Goal: Information Seeking & Learning: Check status

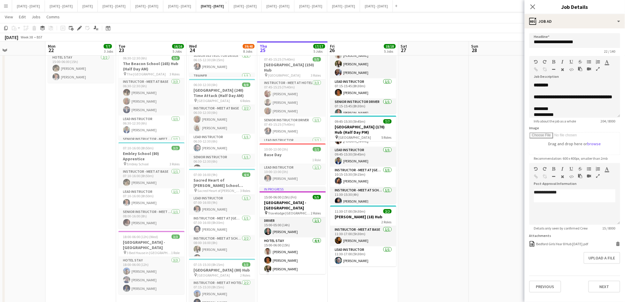
scroll to position [56, 0]
click at [262, 7] on button "Sept 29th - Oct 3rd 2025 Close" at bounding box center [245, 6] width 33 height 12
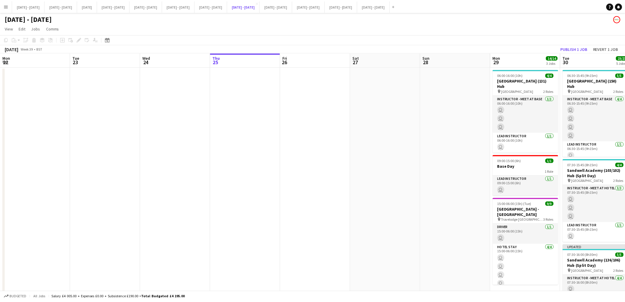
scroll to position [0, 141]
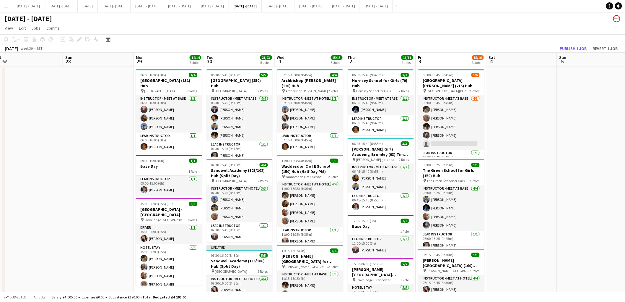
drag, startPoint x: 266, startPoint y: 160, endPoint x: 44, endPoint y: 194, distance: 224.5
click at [44, 194] on app-calendar-viewport "Wed 24 Thu 25 Fri 26 Sat 27 Sun 28 Mon 29 14/14 3 Jobs Tue 30 23/23 5 Jobs Wed …" at bounding box center [312, 278] width 625 height 450
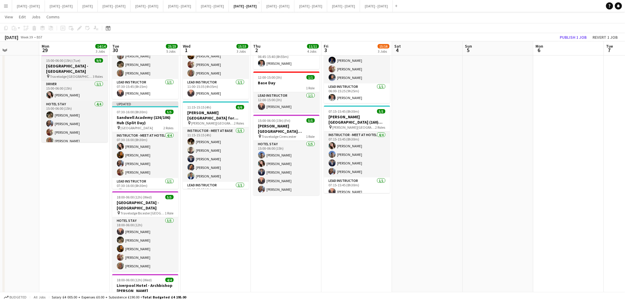
scroll to position [143, 0]
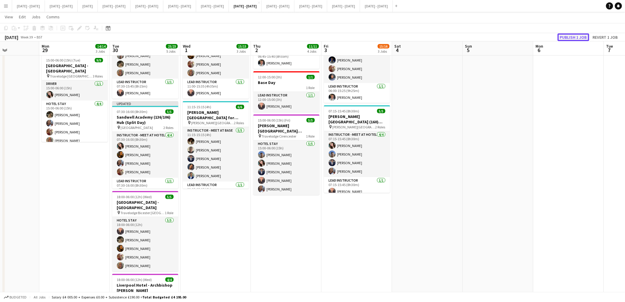
click at [565, 37] on button "Publish 1 job" at bounding box center [574, 37] width 32 height 8
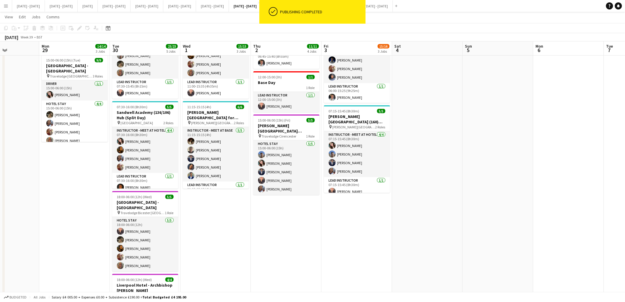
click at [6, 7] on app-icon "Menu" at bounding box center [6, 6] width 5 height 5
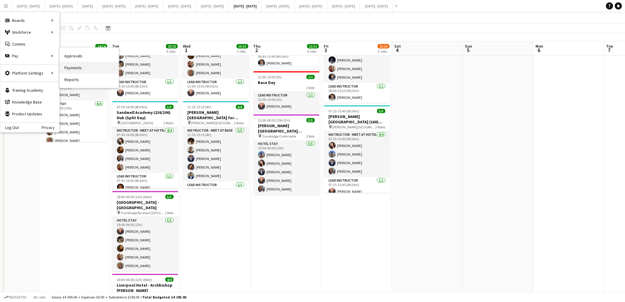
click at [73, 65] on link "Payments" at bounding box center [89, 68] width 59 height 12
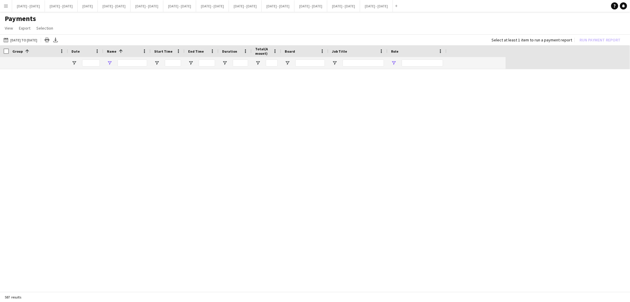
type input "******"
type input "**********"
drag, startPoint x: 141, startPoint y: 63, endPoint x: 112, endPoint y: 66, distance: 29.5
click at [112, 66] on div "******" at bounding box center [126, 63] width 47 height 12
type input "**********"
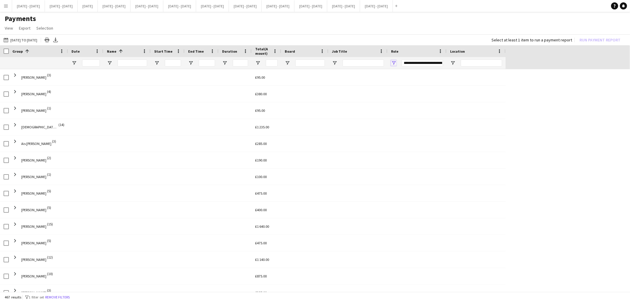
click at [396, 63] on span "Open Filter Menu" at bounding box center [393, 62] width 5 height 5
click at [377, 40] on div "22-08-2025 to 26-09-2025 22-08-2025 to 26-09-2025 Today This Week This Month Ye…" at bounding box center [315, 39] width 630 height 11
click at [38, 40] on button "22-08-2025 to 26-09-2025 22-08-2025 to 26-09-2025" at bounding box center [20, 39] width 36 height 7
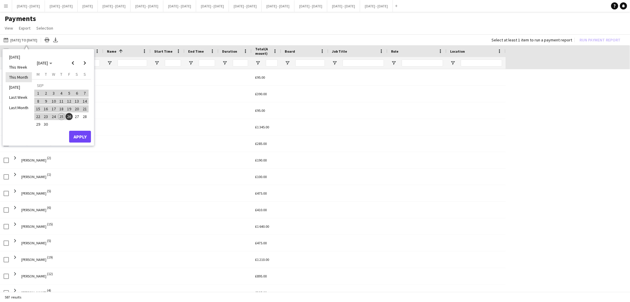
click at [24, 77] on li "This Month" at bounding box center [19, 77] width 26 height 10
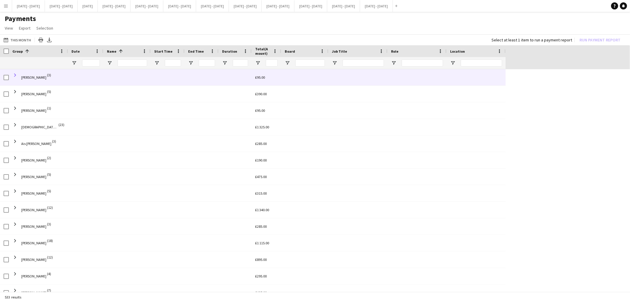
click at [15, 75] on span at bounding box center [14, 74] width 5 height 5
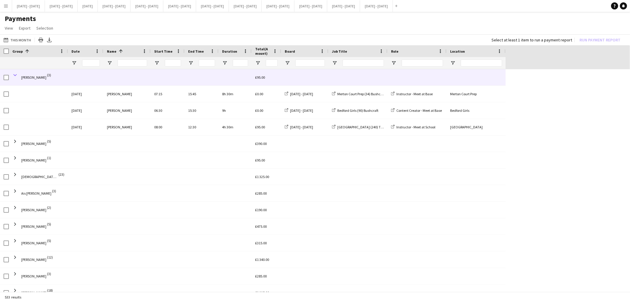
click at [14, 73] on span at bounding box center [14, 74] width 5 height 5
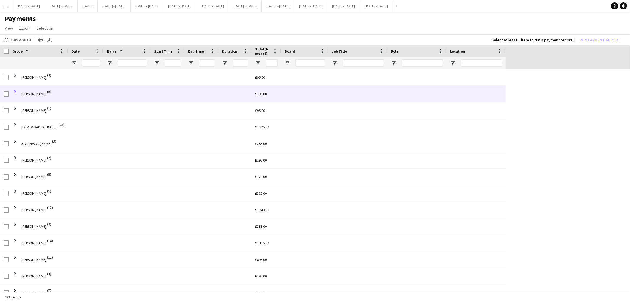
click at [15, 92] on span at bounding box center [14, 91] width 5 height 5
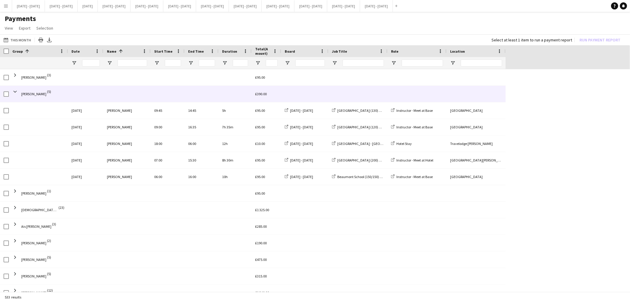
click at [25, 93] on span "[PERSON_NAME]" at bounding box center [33, 94] width 25 height 4
click at [14, 91] on span at bounding box center [14, 91] width 5 height 5
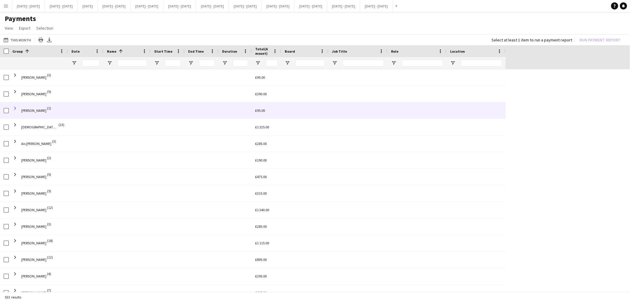
click at [15, 107] on span at bounding box center [14, 107] width 5 height 5
click at [16, 107] on span at bounding box center [14, 107] width 5 height 5
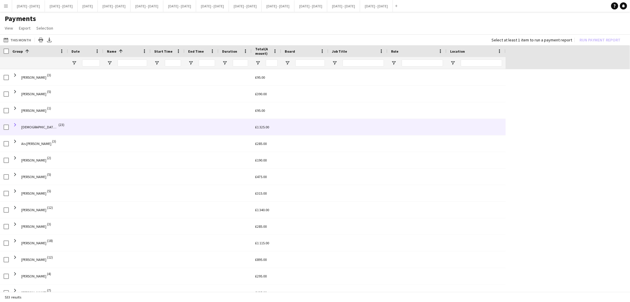
click at [15, 126] on span at bounding box center [14, 124] width 5 height 5
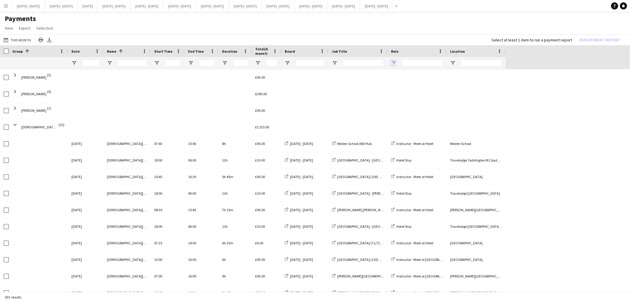
click at [392, 60] on span "Open Filter Menu" at bounding box center [393, 62] width 5 height 5
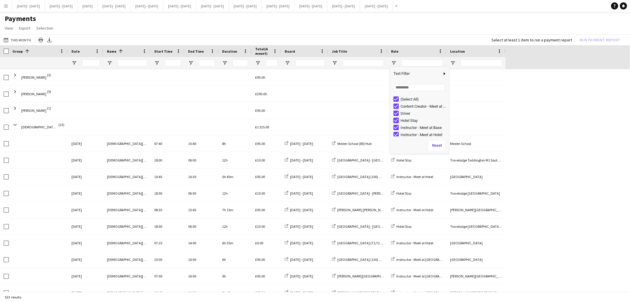
type input "**********"
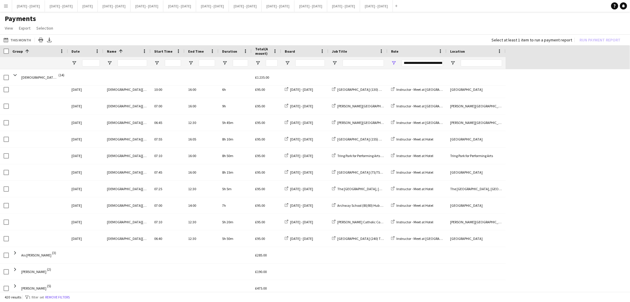
scroll to position [122, 0]
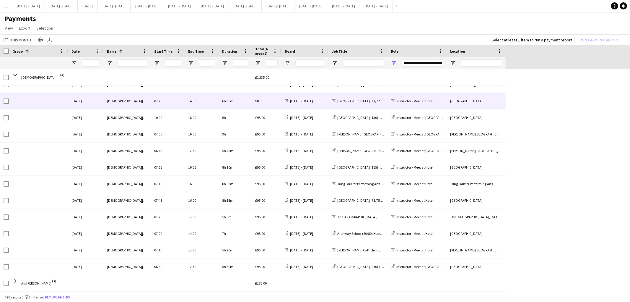
click at [42, 224] on div at bounding box center [38, 217] width 59 height 16
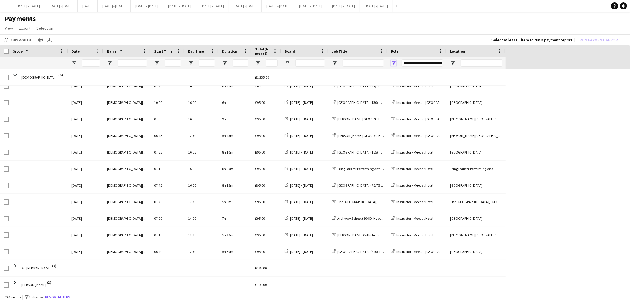
click at [391, 62] on span "Open Filter Menu" at bounding box center [393, 62] width 5 height 5
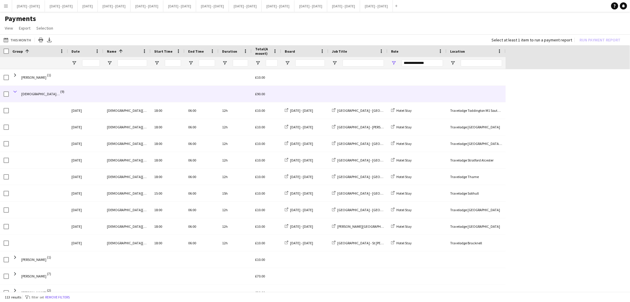
click at [14, 92] on span at bounding box center [14, 91] width 5 height 5
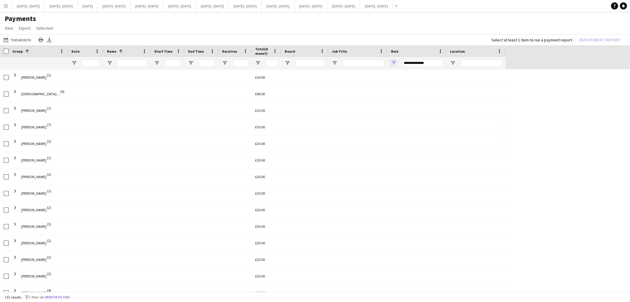
click at [395, 62] on span "Open Filter Menu" at bounding box center [393, 62] width 5 height 5
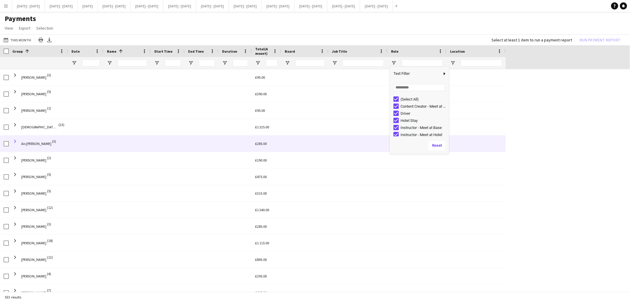
click at [16, 140] on span at bounding box center [14, 141] width 5 height 5
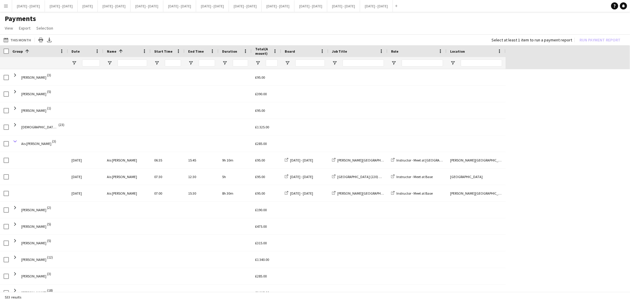
click at [17, 141] on span at bounding box center [14, 141] width 5 height 5
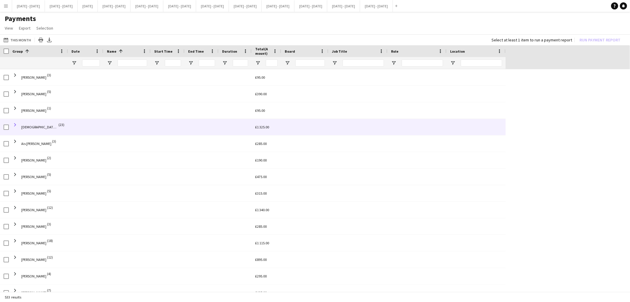
click at [15, 123] on span at bounding box center [14, 124] width 5 height 5
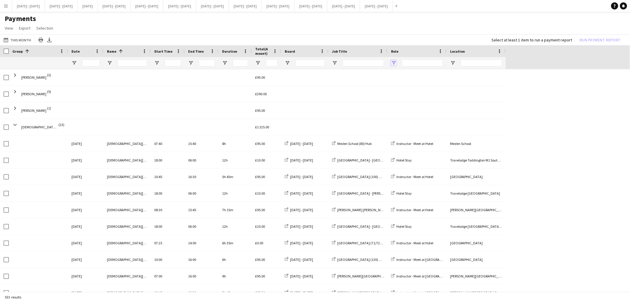
click at [394, 63] on span "Open Filter Menu" at bounding box center [393, 62] width 5 height 5
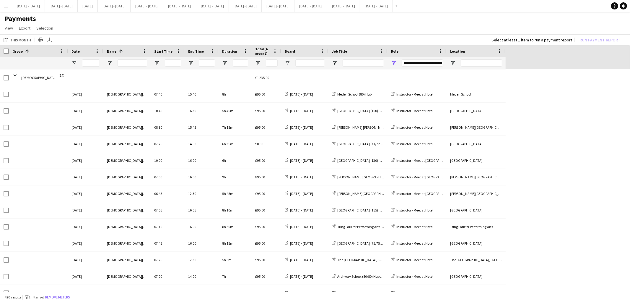
scroll to position [55, 0]
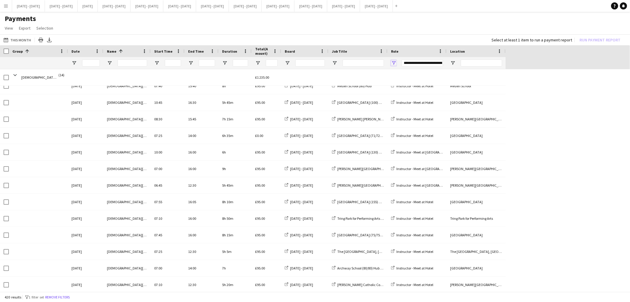
click at [394, 63] on span "Open Filter Menu" at bounding box center [393, 62] width 5 height 5
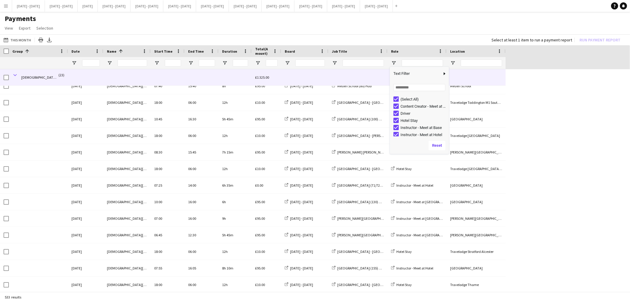
click at [16, 74] on span at bounding box center [14, 74] width 5 height 5
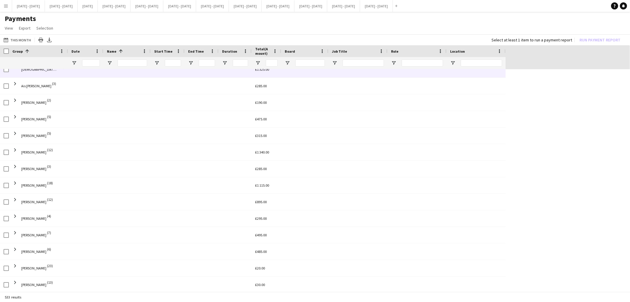
scroll to position [49, 0]
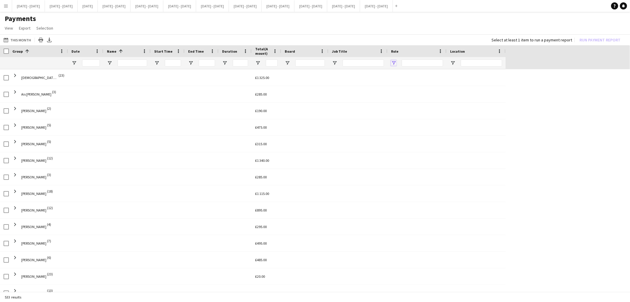
click at [391, 63] on span "Open Filter Menu" at bounding box center [393, 62] width 5 height 5
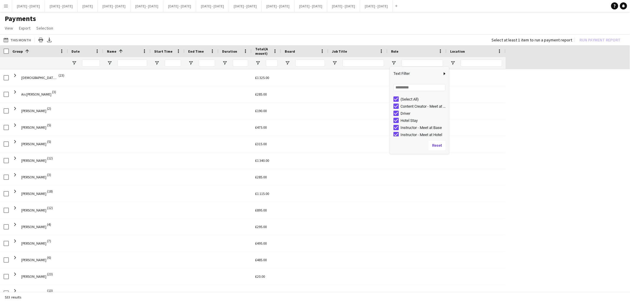
click at [362, 37] on div "22-08-2025 to 26-09-2025 This Month Today This Week This Month Yesterday Last W…" at bounding box center [315, 39] width 630 height 11
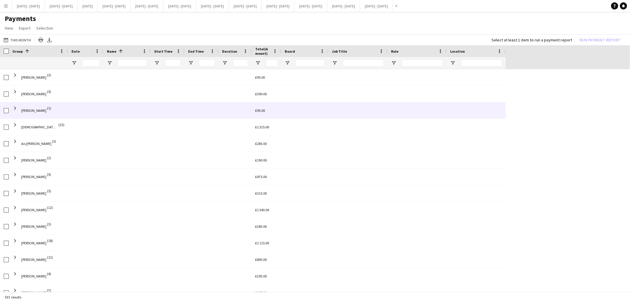
click at [11, 108] on div "Adele Burford (1)" at bounding box center [38, 110] width 59 height 16
click at [14, 108] on span at bounding box center [14, 107] width 5 height 5
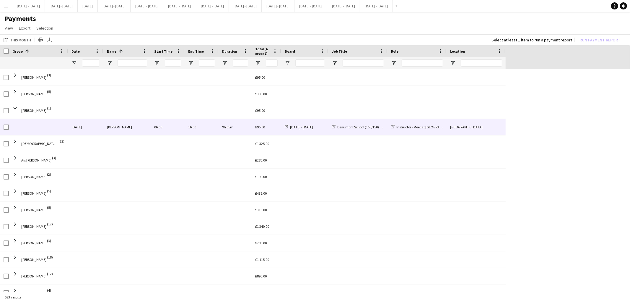
click at [131, 133] on div "[PERSON_NAME]" at bounding box center [126, 127] width 47 height 16
click at [360, 128] on span "Beaumont School (150/150) Hub (Split Day)" at bounding box center [369, 127] width 65 height 4
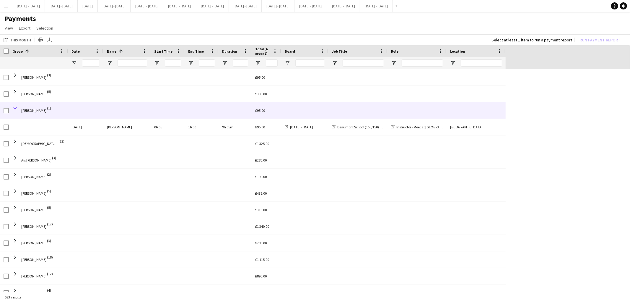
click at [14, 107] on span at bounding box center [14, 107] width 5 height 5
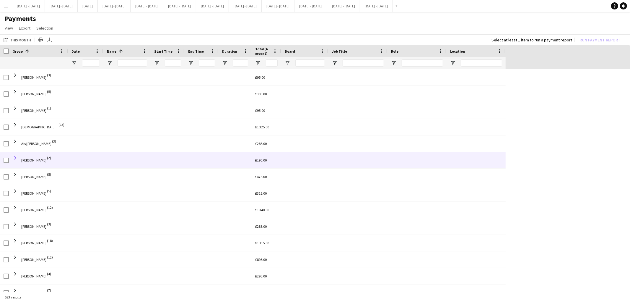
click at [14, 157] on span at bounding box center [14, 157] width 5 height 5
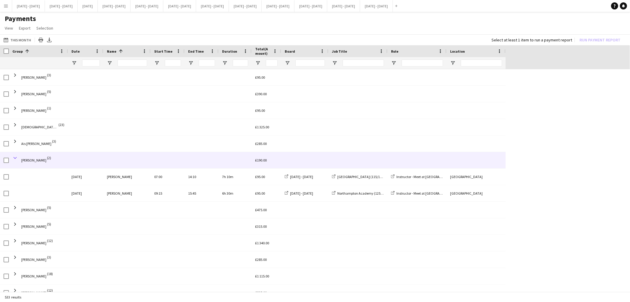
click at [15, 156] on span at bounding box center [14, 157] width 5 height 5
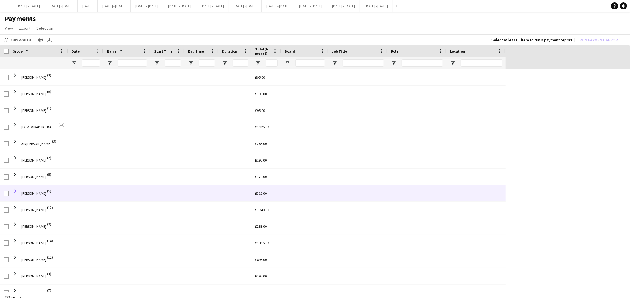
click at [17, 189] on span at bounding box center [14, 190] width 5 height 5
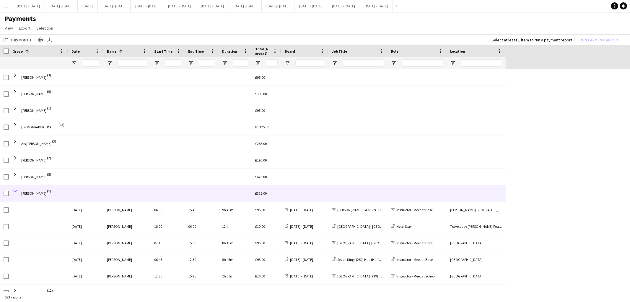
click at [14, 188] on span at bounding box center [14, 190] width 5 height 5
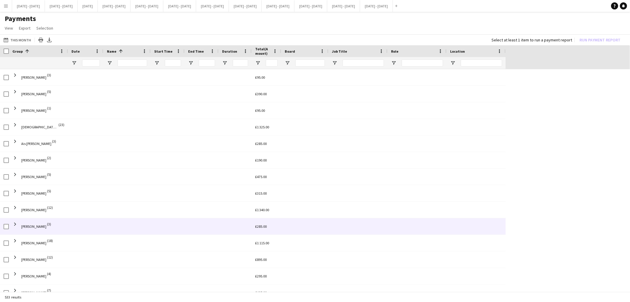
click at [14, 226] on span at bounding box center [14, 224] width 5 height 12
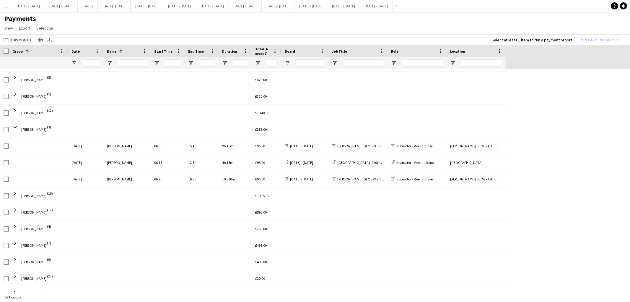
scroll to position [104, 0]
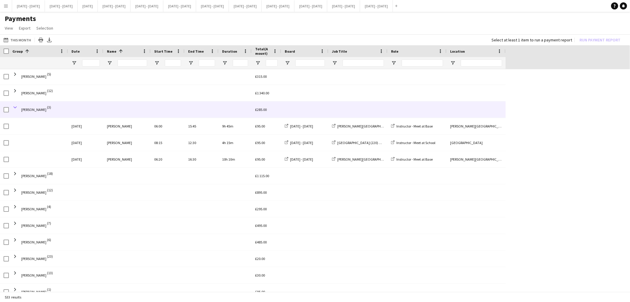
click at [16, 107] on span at bounding box center [14, 107] width 5 height 5
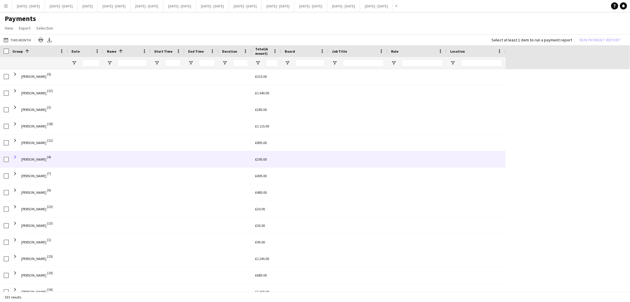
click at [14, 157] on span at bounding box center [14, 156] width 5 height 5
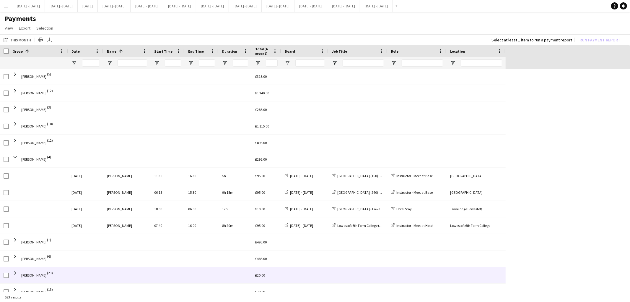
click at [0, 278] on div at bounding box center [4, 275] width 9 height 16
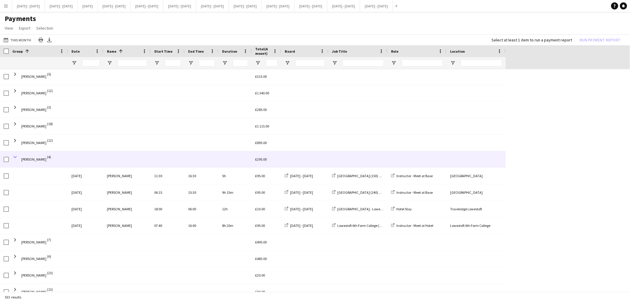
click at [16, 157] on span at bounding box center [14, 156] width 5 height 5
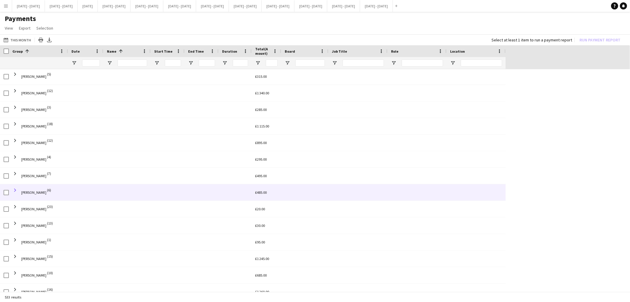
click at [15, 188] on span at bounding box center [14, 189] width 5 height 5
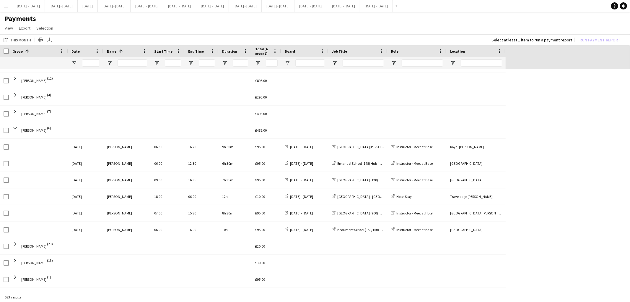
scroll to position [181, 0]
click at [392, 63] on span "Open Filter Menu" at bounding box center [393, 62] width 5 height 5
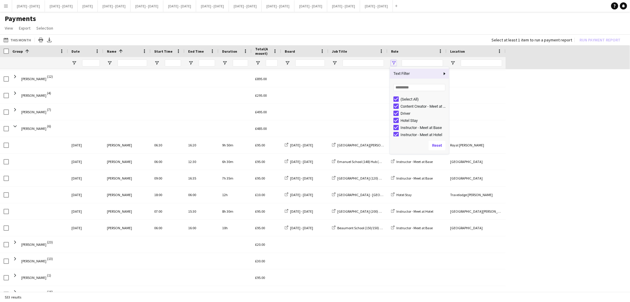
click at [392, 63] on span "Open Filter Menu" at bounding box center [393, 62] width 5 height 5
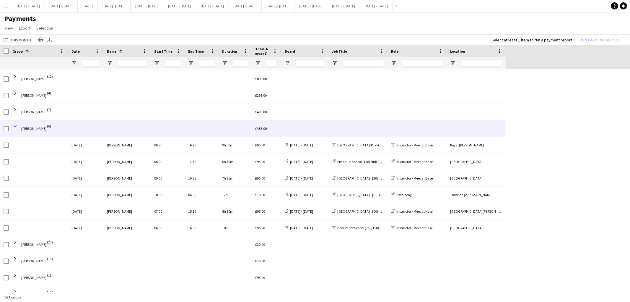
click at [15, 126] on span at bounding box center [14, 126] width 5 height 5
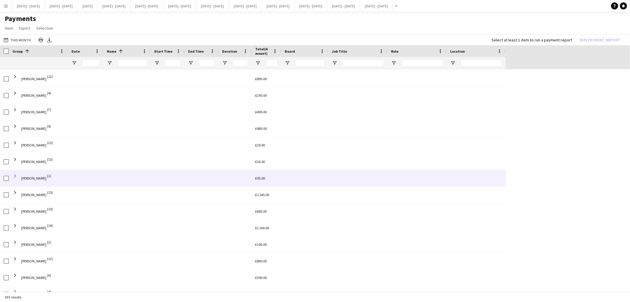
click at [15, 176] on span at bounding box center [14, 175] width 5 height 5
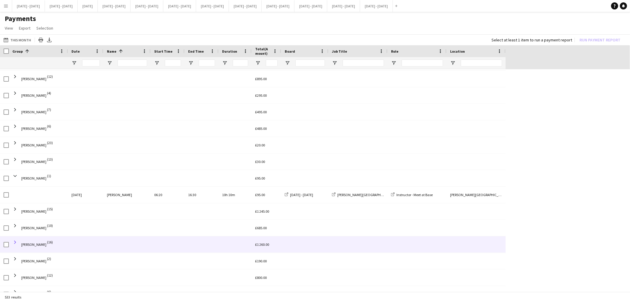
click at [15, 241] on span at bounding box center [14, 241] width 5 height 5
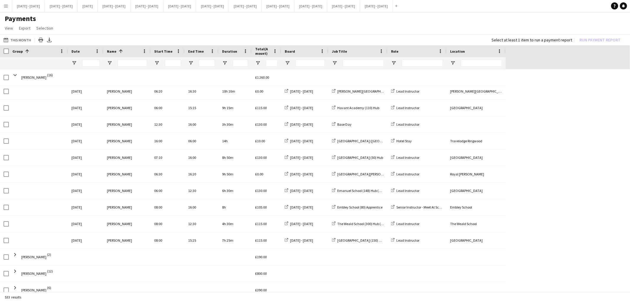
scroll to position [453, 0]
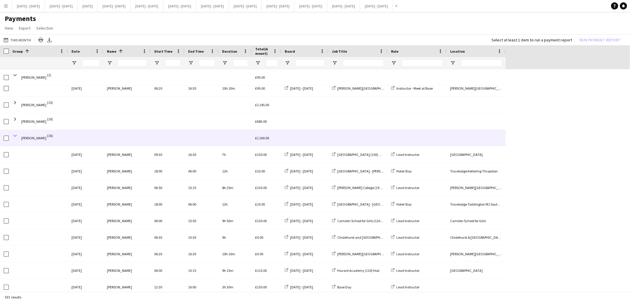
click at [15, 136] on span at bounding box center [14, 135] width 5 height 5
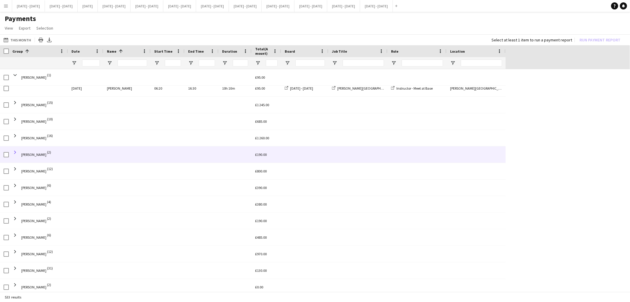
click at [15, 152] on span at bounding box center [14, 152] width 5 height 5
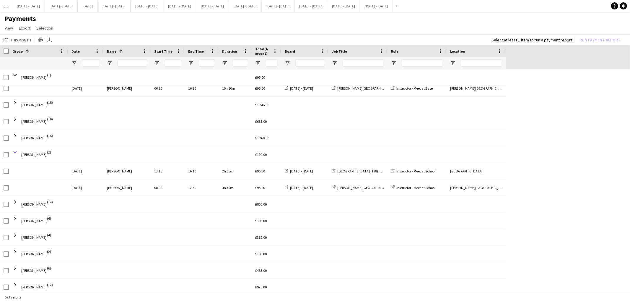
click at [16, 154] on span at bounding box center [14, 152] width 5 height 5
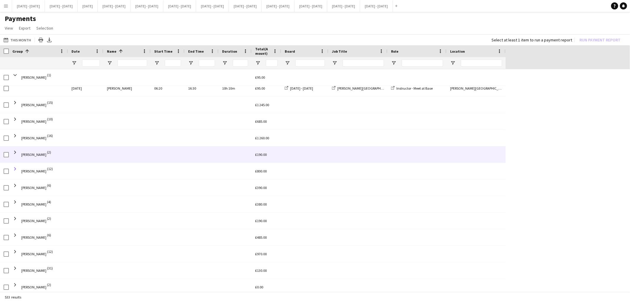
click at [15, 169] on span at bounding box center [14, 168] width 5 height 5
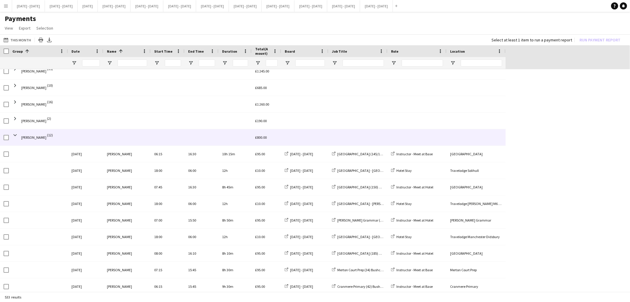
scroll to position [324, 0]
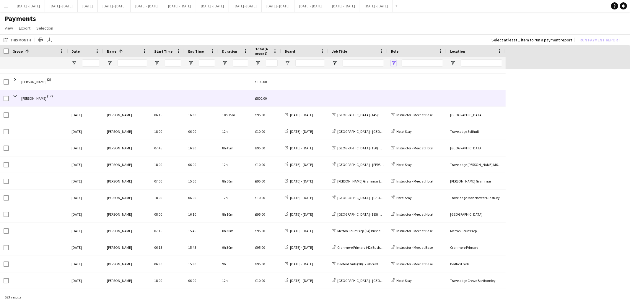
click at [395, 64] on span "Open Filter Menu" at bounding box center [393, 62] width 5 height 5
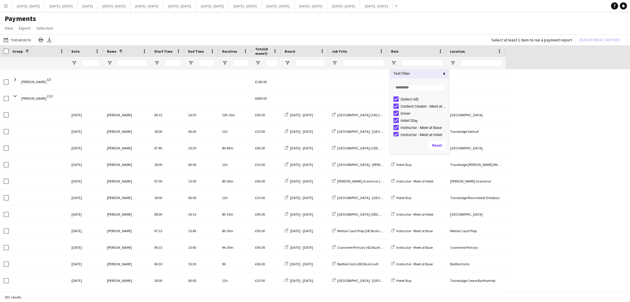
click at [402, 120] on div "Hotel Stay" at bounding box center [424, 120] width 47 height 4
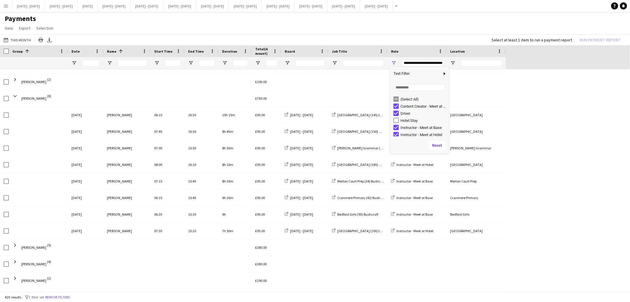
click at [402, 120] on div "Hotel Stay" at bounding box center [424, 120] width 47 height 4
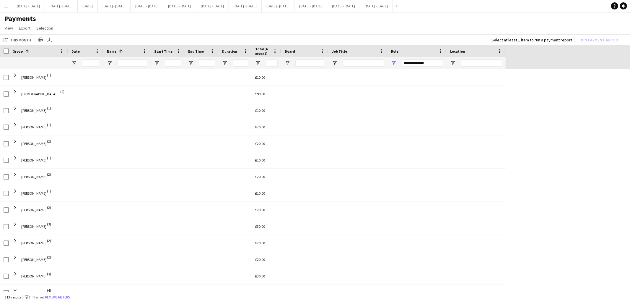
scroll to position [40, 0]
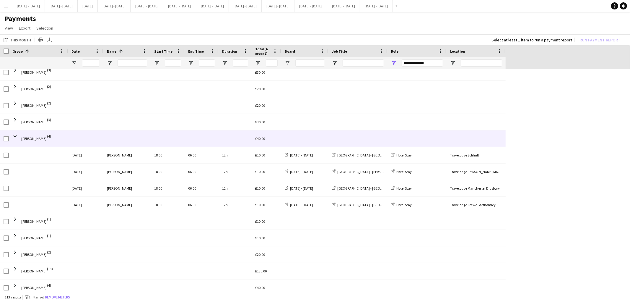
click at [16, 132] on span at bounding box center [14, 136] width 5 height 12
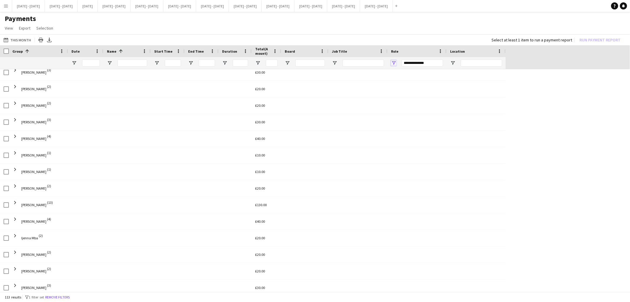
click at [393, 63] on span "Open Filter Menu" at bounding box center [393, 62] width 5 height 5
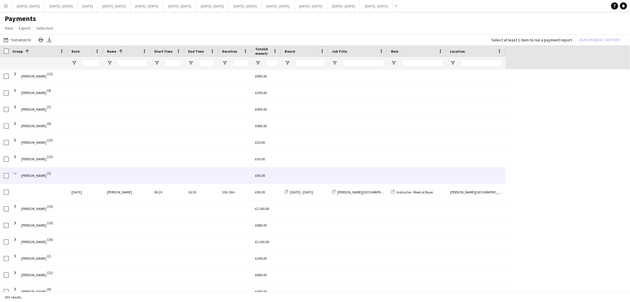
click at [15, 174] on span at bounding box center [14, 172] width 5 height 5
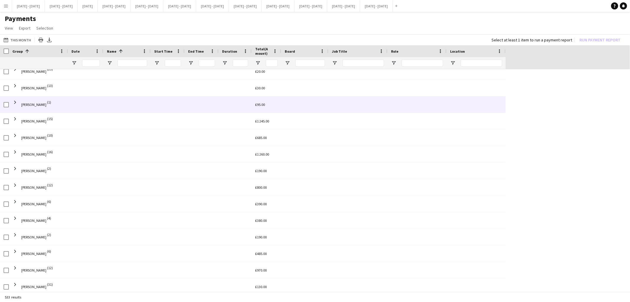
click at [17, 189] on span at bounding box center [14, 185] width 5 height 12
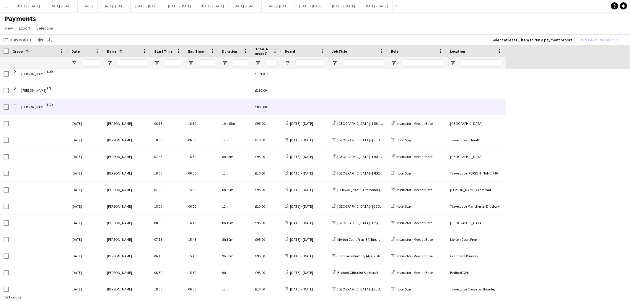
click at [15, 105] on span at bounding box center [14, 104] width 5 height 5
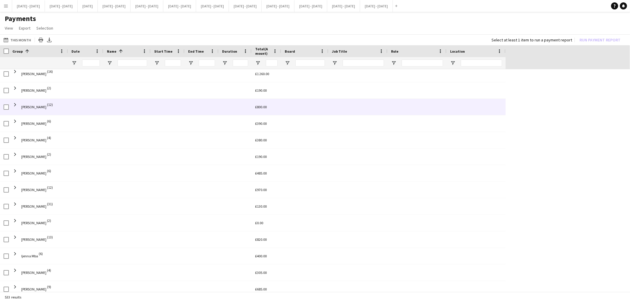
click at [17, 132] on span at bounding box center [14, 138] width 5 height 12
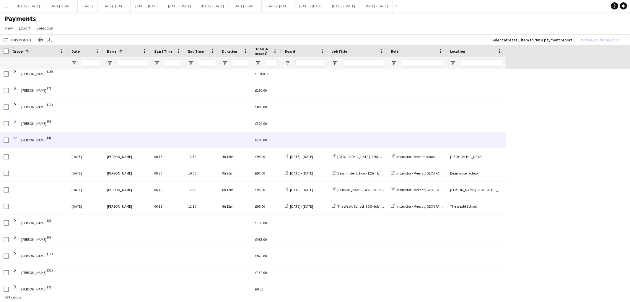
click at [16, 122] on span at bounding box center [14, 120] width 5 height 5
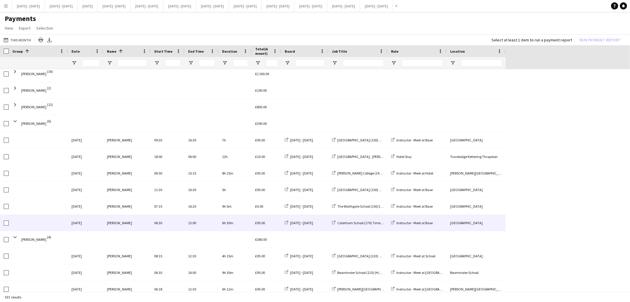
click at [24, 128] on span "[PERSON_NAME]" at bounding box center [33, 123] width 25 height 17
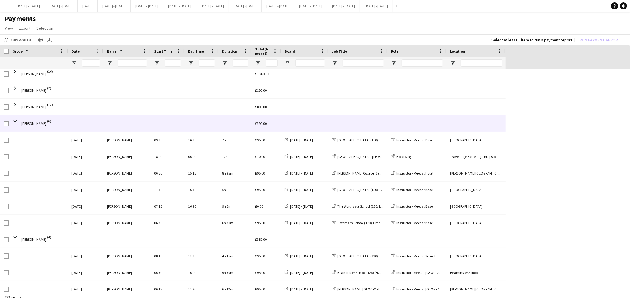
click at [20, 132] on div at bounding box center [38, 140] width 59 height 16
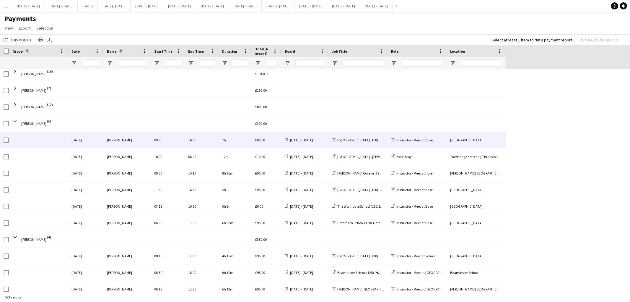
click at [15, 121] on span at bounding box center [14, 120] width 5 height 5
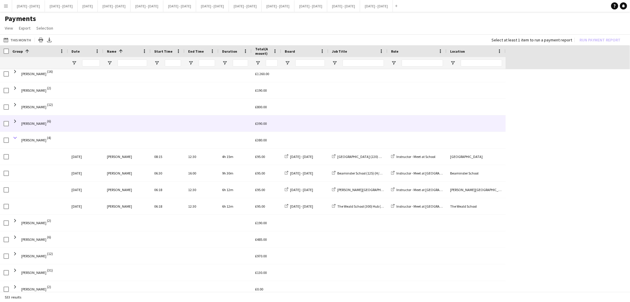
click at [16, 139] on span at bounding box center [14, 137] width 5 height 5
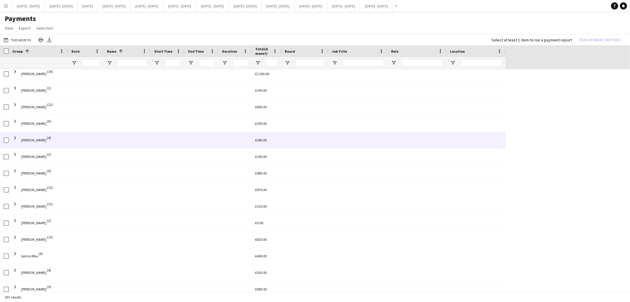
click at [394, 66] on div at bounding box center [417, 63] width 59 height 12
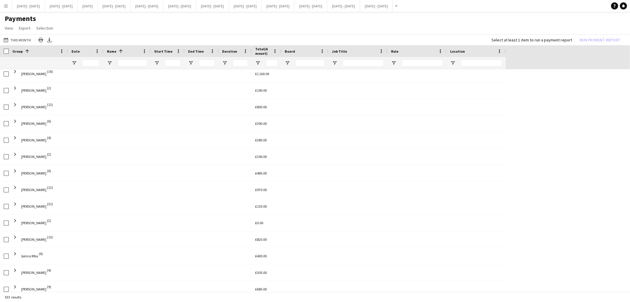
click at [394, 66] on div at bounding box center [417, 63] width 59 height 12
click at [394, 70] on div at bounding box center [417, 74] width 59 height 16
click at [394, 63] on span "Open Filter Menu" at bounding box center [393, 62] width 5 height 5
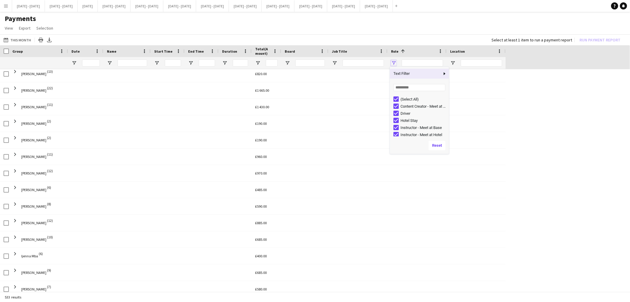
click at [392, 64] on span "Open Filter Menu" at bounding box center [393, 62] width 5 height 5
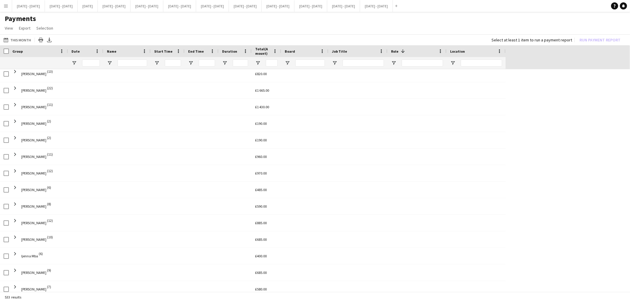
click at [24, 58] on div at bounding box center [38, 63] width 52 height 12
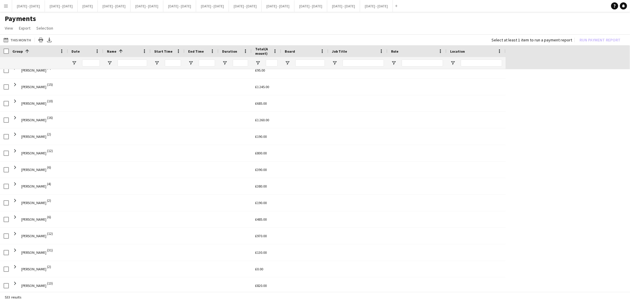
scroll to position [288, 0]
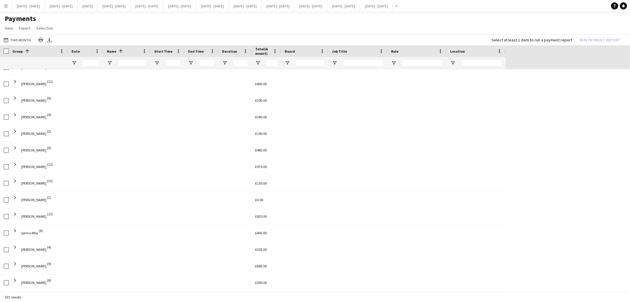
click at [23, 139] on span "[PERSON_NAME]" at bounding box center [33, 133] width 25 height 17
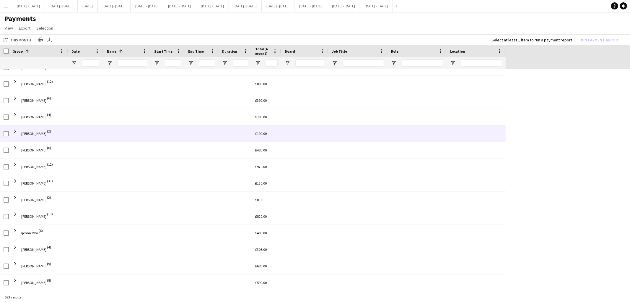
click at [17, 142] on span at bounding box center [14, 148] width 5 height 12
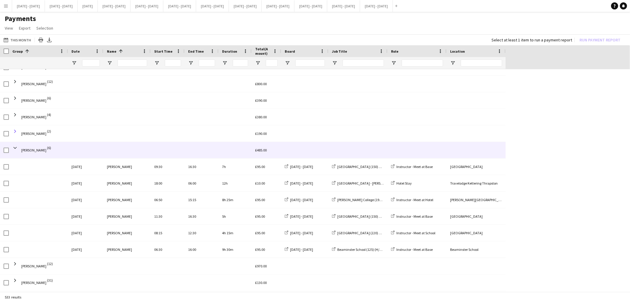
click at [16, 132] on span at bounding box center [14, 131] width 5 height 5
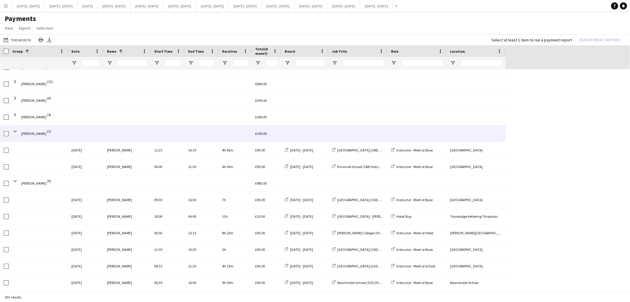
click at [244, 155] on div "4h 45m" at bounding box center [235, 150] width 33 height 16
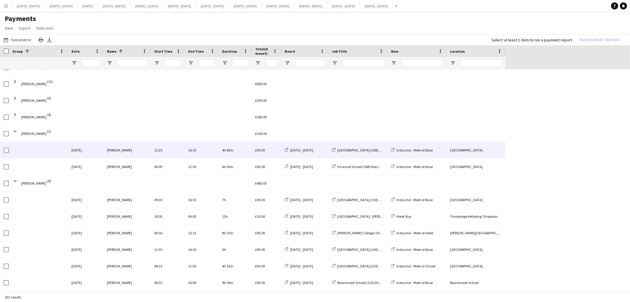
click at [230, 155] on div "4h 45m" at bounding box center [235, 150] width 33 height 16
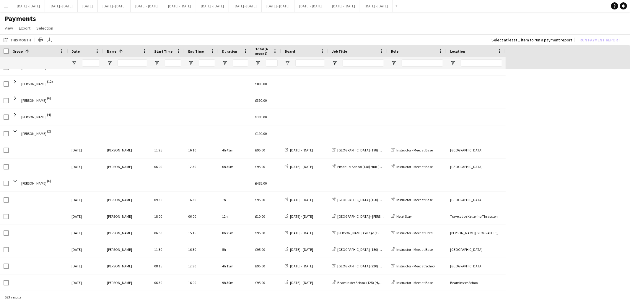
click at [14, 142] on div at bounding box center [38, 150] width 59 height 16
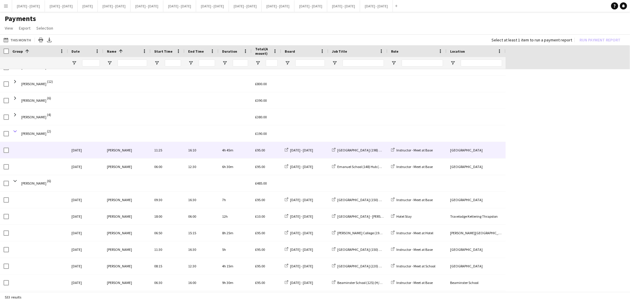
click at [16, 131] on span at bounding box center [14, 131] width 5 height 5
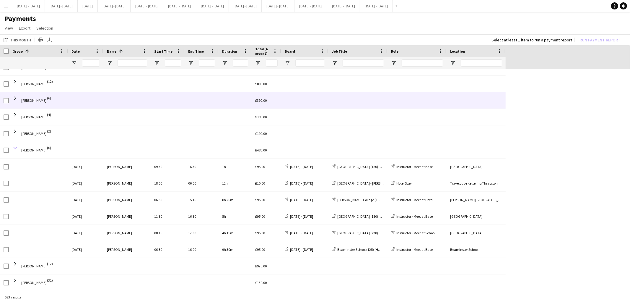
click at [16, 145] on span at bounding box center [14, 147] width 5 height 5
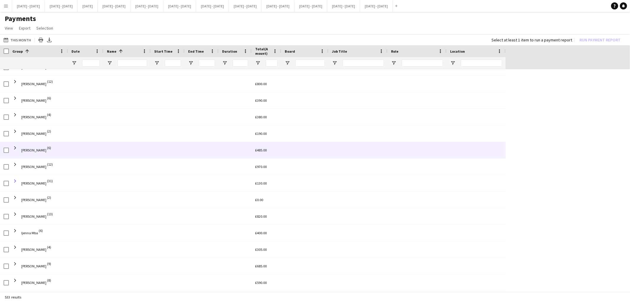
click at [17, 181] on span at bounding box center [14, 180] width 5 height 5
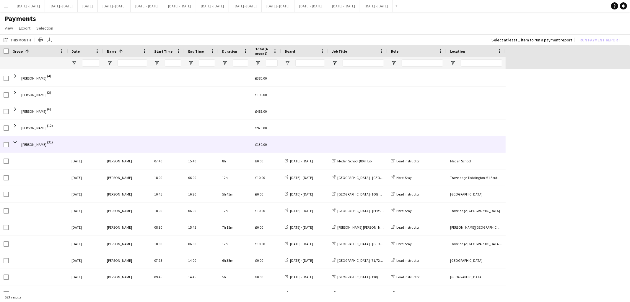
scroll to position [399, 0]
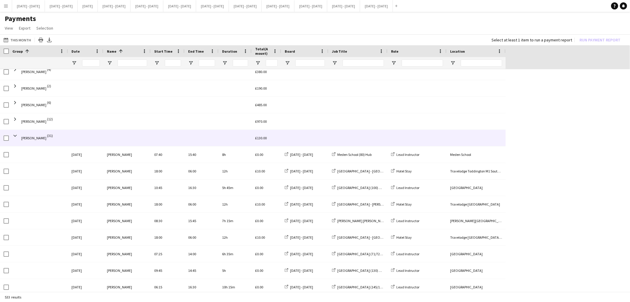
click at [392, 66] on div at bounding box center [417, 63] width 59 height 12
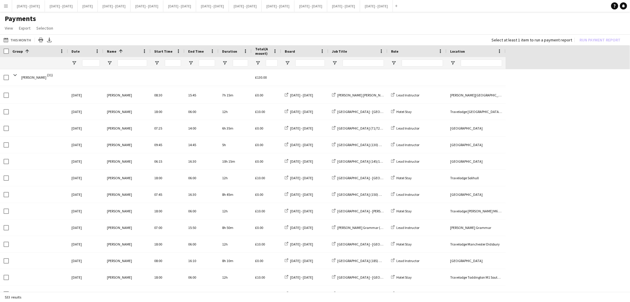
scroll to position [562, 0]
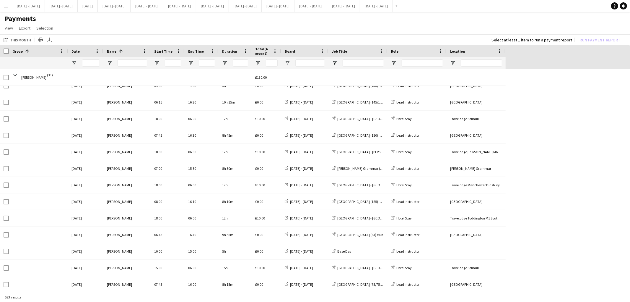
click at [395, 65] on div at bounding box center [417, 63] width 59 height 12
click at [394, 67] on div at bounding box center [417, 63] width 59 height 12
click at [394, 62] on span "Open Filter Menu" at bounding box center [393, 62] width 5 height 5
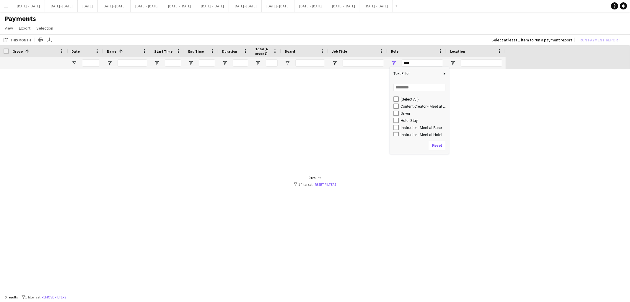
click at [402, 120] on div "Hotel Stay" at bounding box center [424, 120] width 47 height 4
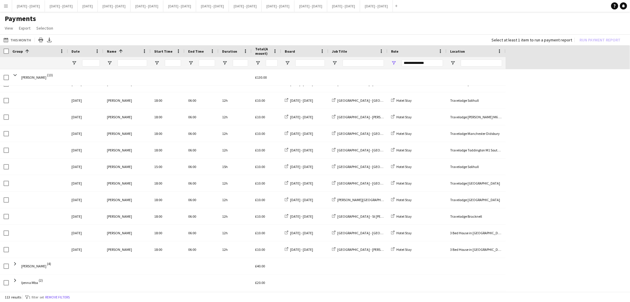
click at [398, 66] on div "**********" at bounding box center [417, 63] width 59 height 12
click at [395, 66] on div "**********" at bounding box center [417, 63] width 59 height 12
click at [396, 66] on div "**********" at bounding box center [417, 63] width 59 height 12
click at [394, 64] on span "Open Filter Menu" at bounding box center [393, 62] width 5 height 5
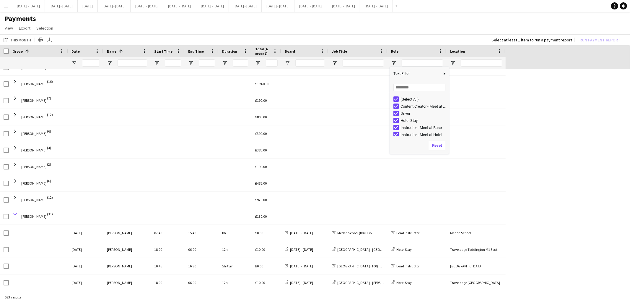
click at [15, 213] on span at bounding box center [14, 213] width 5 height 5
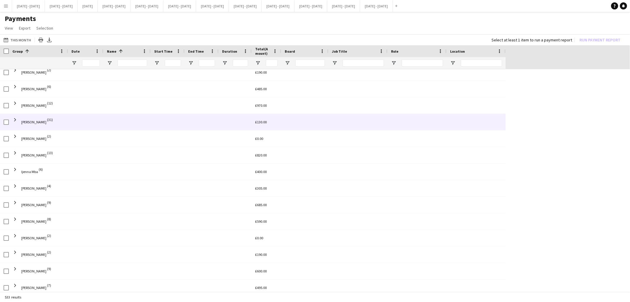
click at [25, 155] on span "[PERSON_NAME]" at bounding box center [33, 155] width 25 height 4
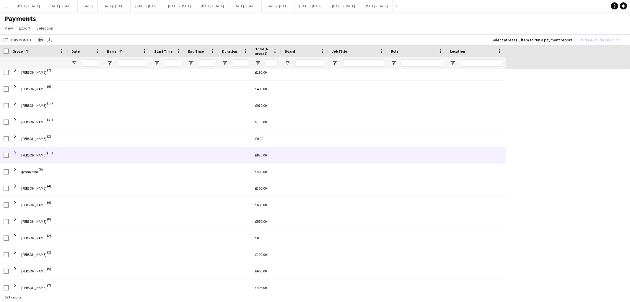
click at [17, 152] on span at bounding box center [14, 152] width 5 height 5
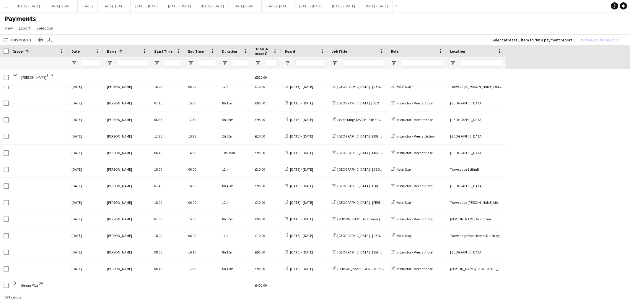
click at [394, 69] on div at bounding box center [417, 77] width 59 height 16
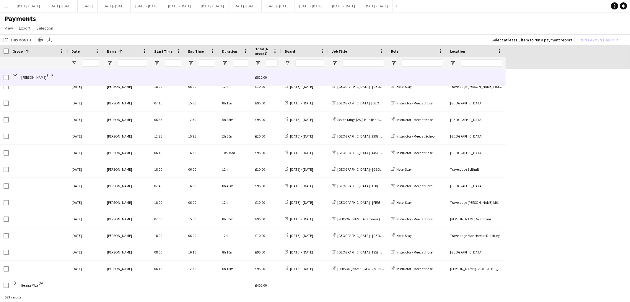
click at [395, 69] on div at bounding box center [417, 77] width 59 height 16
click at [394, 61] on span "Open Filter Menu" at bounding box center [393, 62] width 5 height 5
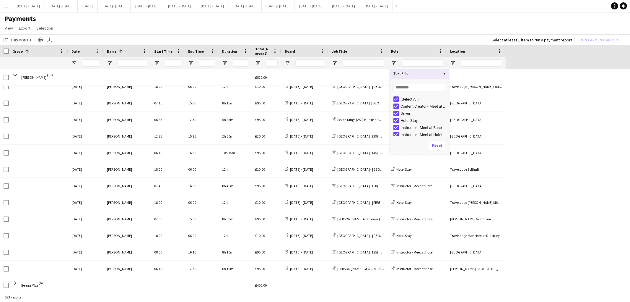
click at [402, 120] on div "Hotel Stay" at bounding box center [424, 120] width 47 height 4
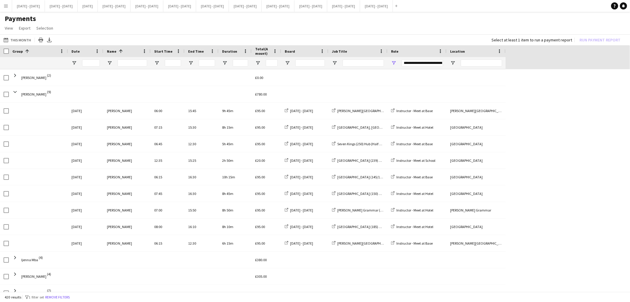
click at [399, 67] on div "**********" at bounding box center [417, 63] width 59 height 12
click at [397, 64] on div "**********" at bounding box center [417, 63] width 59 height 12
click at [395, 66] on div "**********" at bounding box center [417, 63] width 59 height 12
click at [395, 63] on span "Open Filter Menu" at bounding box center [393, 62] width 5 height 5
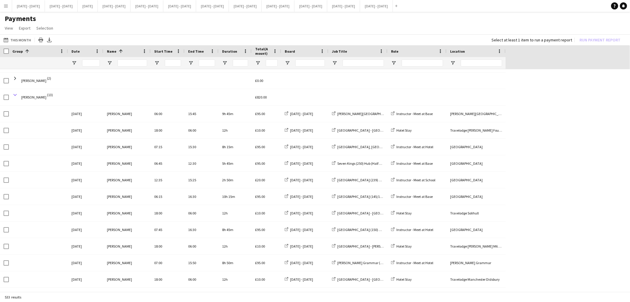
click at [16, 93] on span at bounding box center [14, 94] width 5 height 5
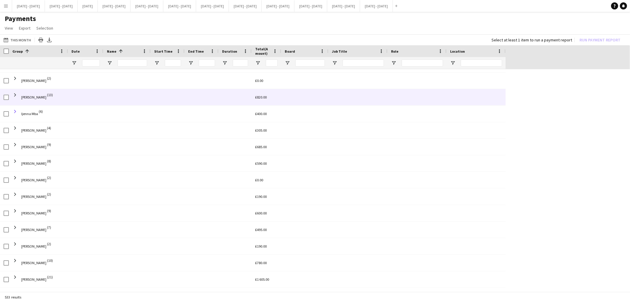
click at [16, 111] on span at bounding box center [14, 111] width 5 height 5
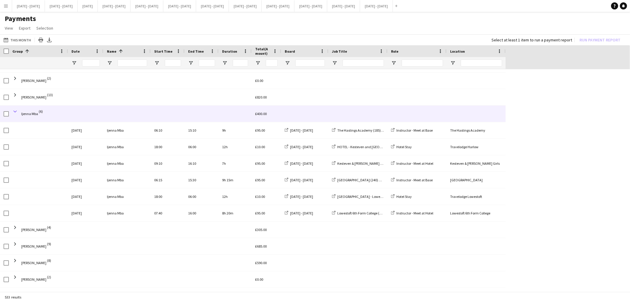
click at [14, 112] on span at bounding box center [14, 111] width 5 height 5
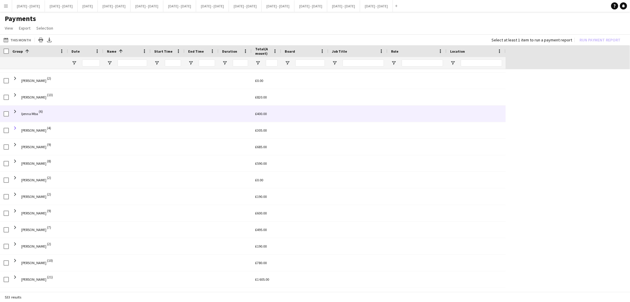
click at [15, 125] on span at bounding box center [14, 127] width 5 height 5
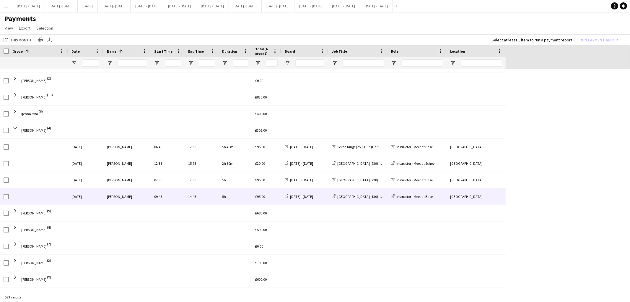
drag, startPoint x: 301, startPoint y: 81, endPoint x: 200, endPoint y: 200, distance: 156.8
click at [200, 200] on div "Ethan Holcombe (12) £800.00 Evie Pratt (6) £390.00 Gabriel Akinfaderin (6) £485…" at bounding box center [253, 131] width 506 height 1076
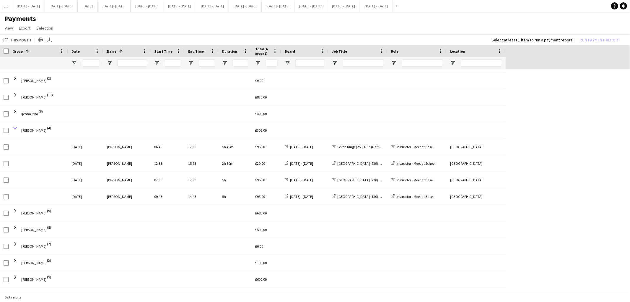
click at [17, 128] on span at bounding box center [14, 127] width 5 height 5
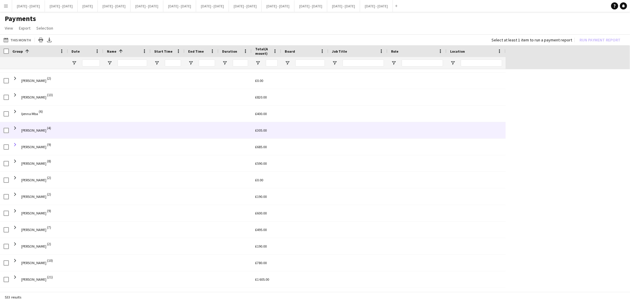
click at [17, 144] on span at bounding box center [14, 144] width 5 height 5
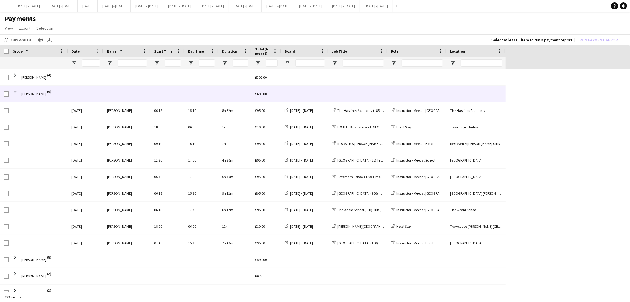
scroll to position [530, 0]
click at [399, 191] on span "Instructor - Meet at [GEOGRAPHIC_DATA]" at bounding box center [427, 192] width 61 height 4
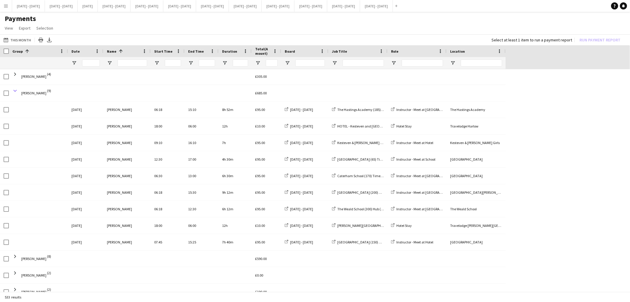
click at [14, 90] on span at bounding box center [14, 90] width 5 height 5
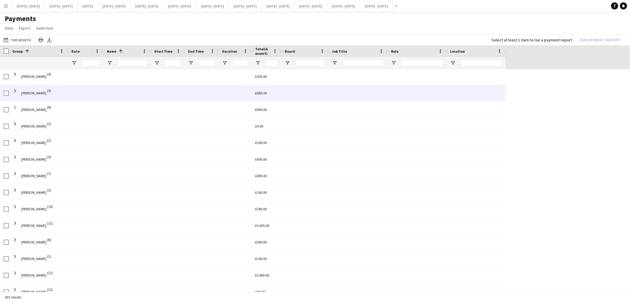
click at [15, 107] on span at bounding box center [14, 107] width 5 height 5
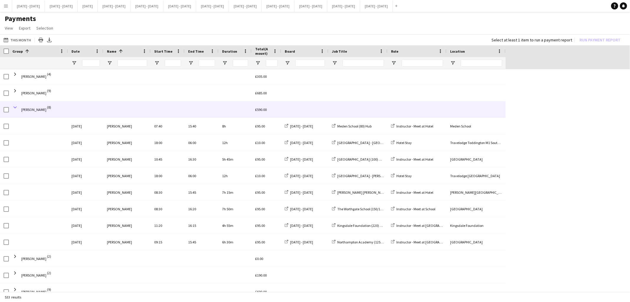
click at [15, 107] on span at bounding box center [14, 107] width 5 height 5
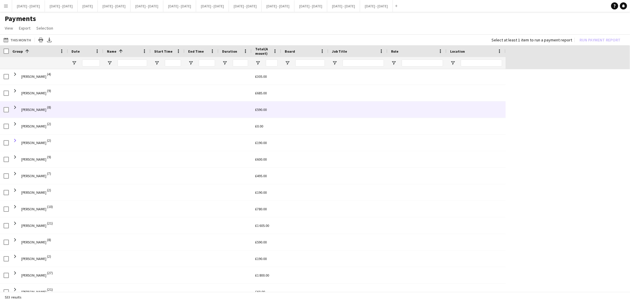
click at [15, 140] on span at bounding box center [14, 140] width 5 height 5
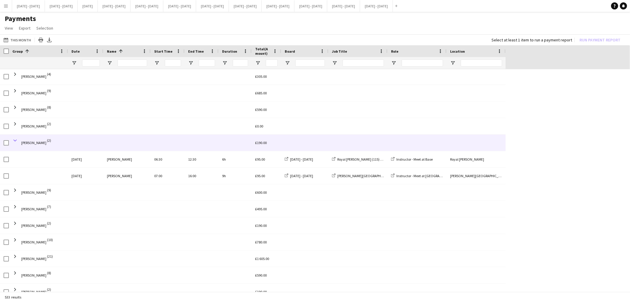
click at [15, 140] on span at bounding box center [14, 140] width 5 height 5
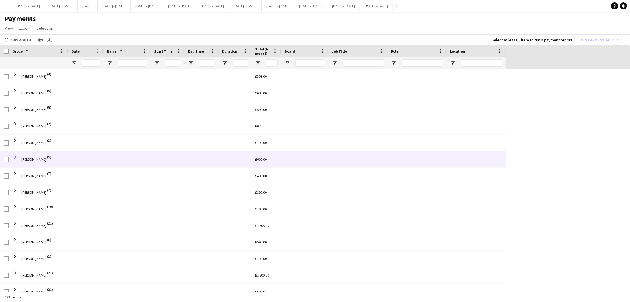
click at [15, 156] on span at bounding box center [14, 156] width 5 height 5
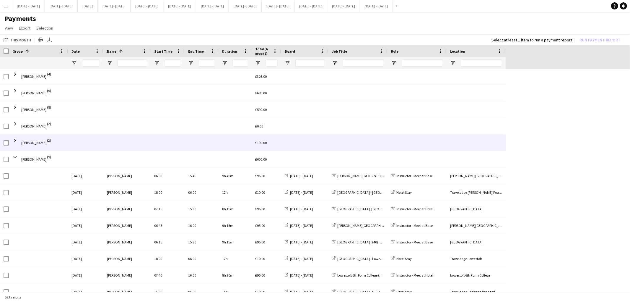
click at [16, 143] on span at bounding box center [14, 140] width 5 height 12
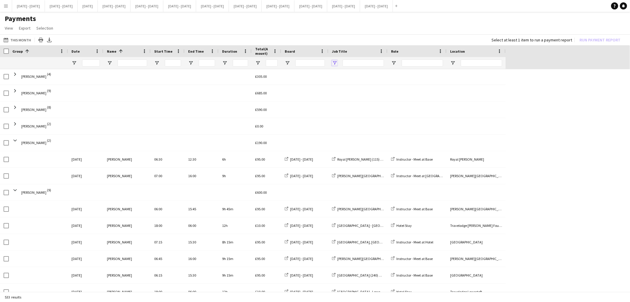
click at [334, 60] on span "Open Filter Menu" at bounding box center [334, 62] width 5 height 5
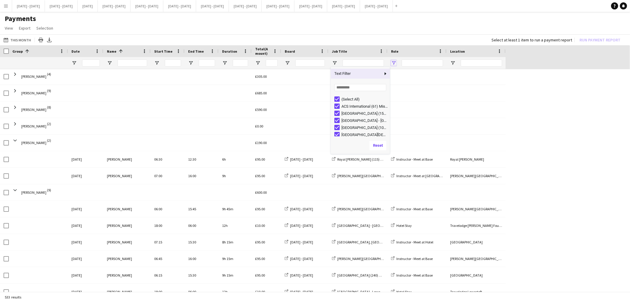
click at [394, 63] on span "Open Filter Menu" at bounding box center [393, 62] width 5 height 5
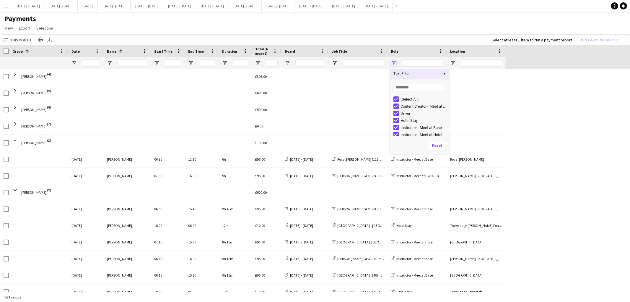
click at [394, 63] on span "Open Filter Menu" at bounding box center [393, 62] width 5 height 5
click at [401, 53] on div "Role" at bounding box center [413, 51] width 45 height 9
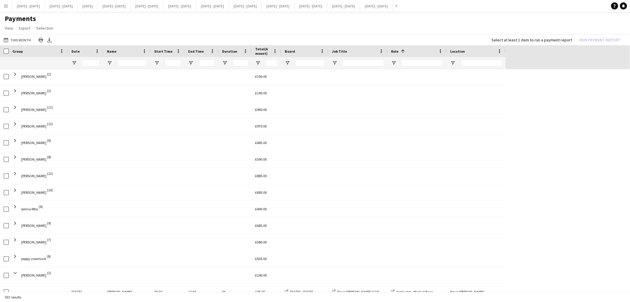
click at [400, 52] on span at bounding box center [402, 50] width 5 height 5
click at [108, 52] on span "Name" at bounding box center [111, 51] width 9 height 4
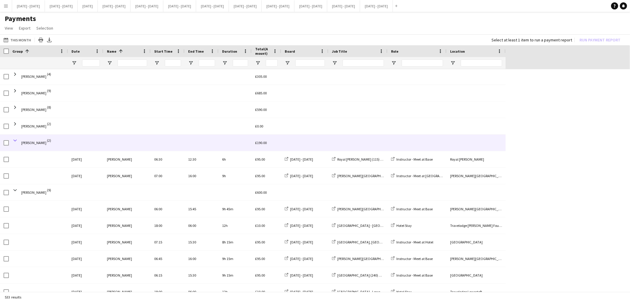
click at [15, 139] on span at bounding box center [14, 140] width 5 height 5
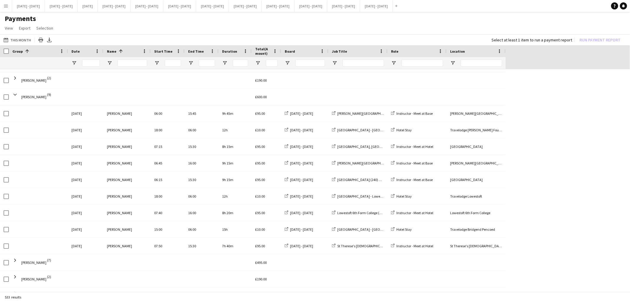
scroll to position [597, 0]
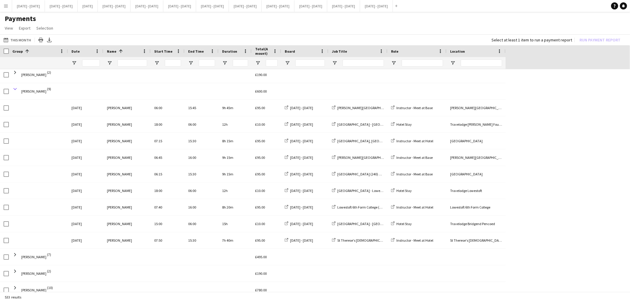
click at [15, 89] on span at bounding box center [14, 88] width 5 height 5
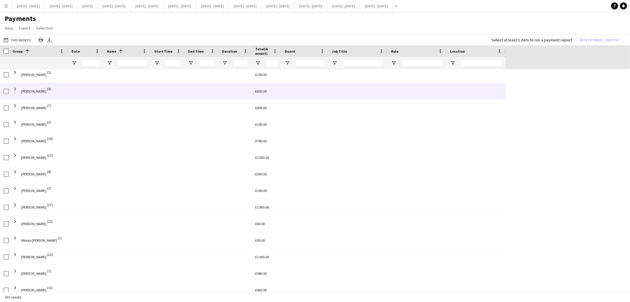
click at [30, 111] on span "[PERSON_NAME]" at bounding box center [33, 108] width 25 height 17
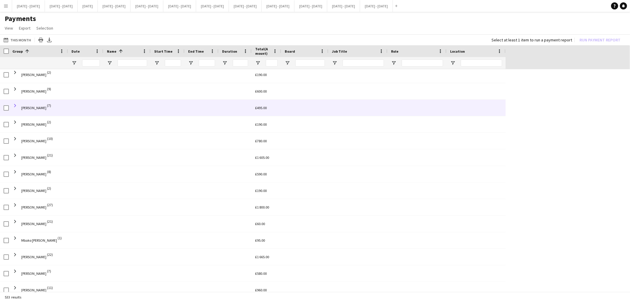
click at [15, 107] on span at bounding box center [14, 105] width 5 height 5
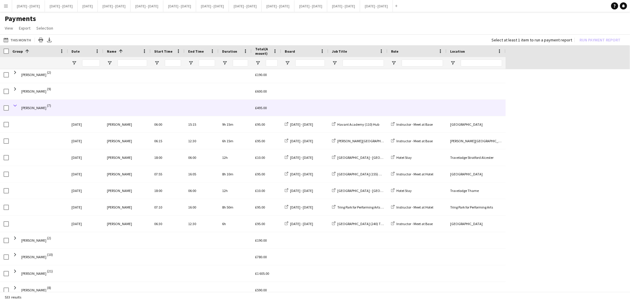
click at [15, 105] on span at bounding box center [14, 105] width 5 height 5
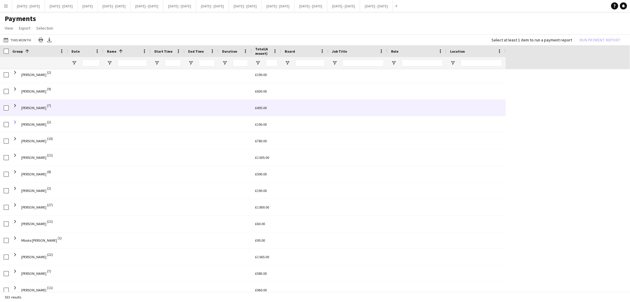
click at [15, 121] on span at bounding box center [14, 121] width 5 height 5
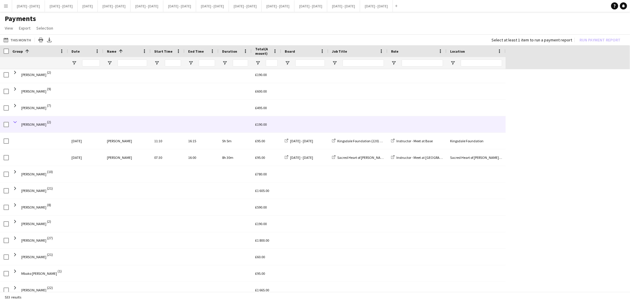
click at [15, 121] on span at bounding box center [14, 121] width 5 height 5
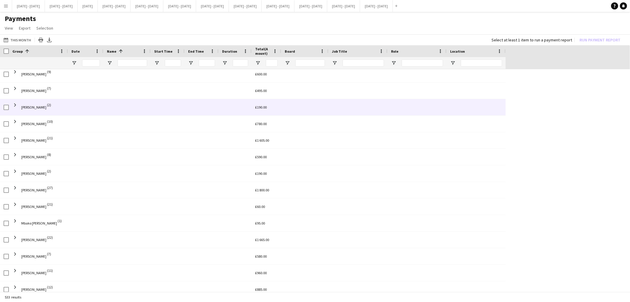
scroll to position [620, 0]
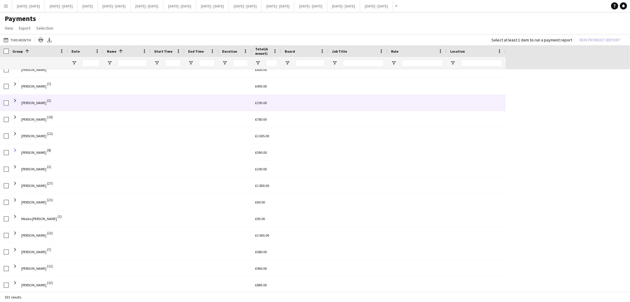
click at [16, 151] on span at bounding box center [14, 149] width 5 height 5
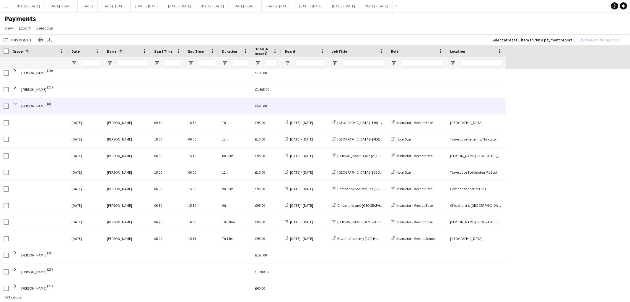
scroll to position [667, 0]
click at [15, 103] on span at bounding box center [14, 102] width 5 height 5
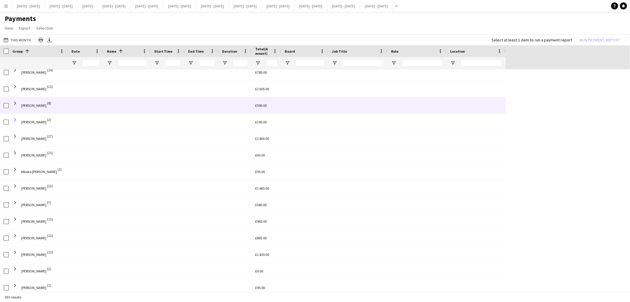
click at [15, 120] on span at bounding box center [14, 119] width 5 height 5
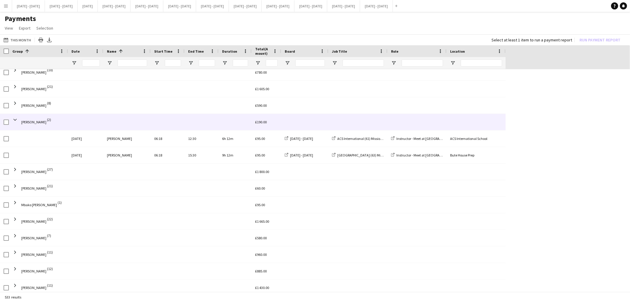
click at [237, 138] on div "6h 12m" at bounding box center [235, 138] width 33 height 16
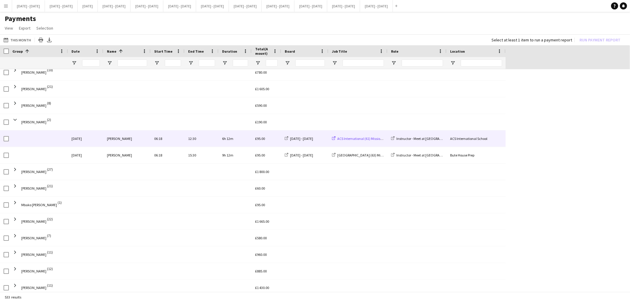
click at [341, 138] on span "ACS International (61) Mission Possible (Half Day AM)" at bounding box center [376, 138] width 79 height 4
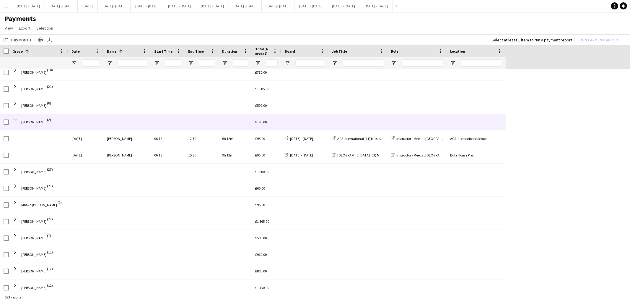
click at [17, 120] on span at bounding box center [14, 119] width 5 height 5
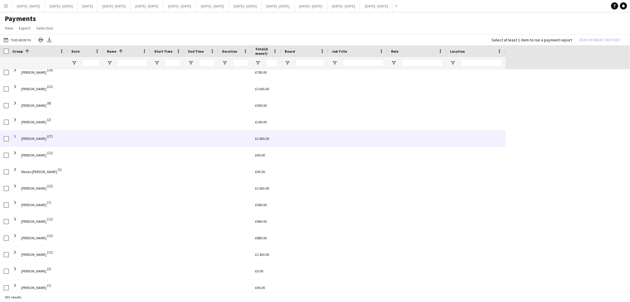
click at [15, 136] on span at bounding box center [14, 136] width 5 height 5
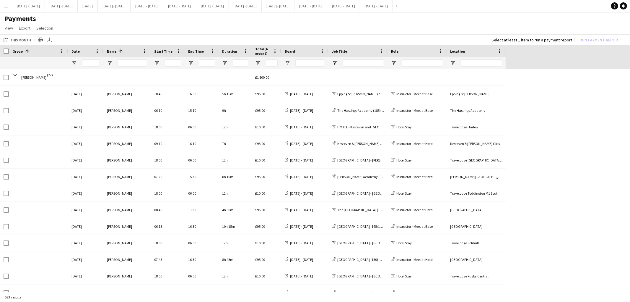
scroll to position [730, 0]
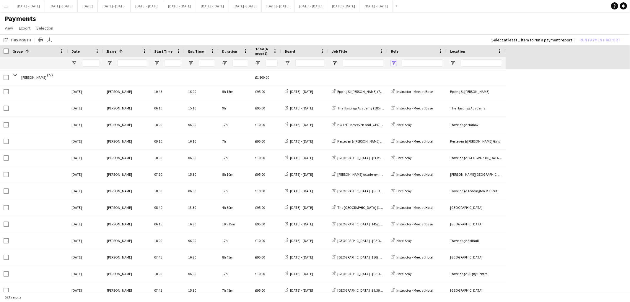
click at [394, 61] on span "Open Filter Menu" at bounding box center [393, 62] width 5 height 5
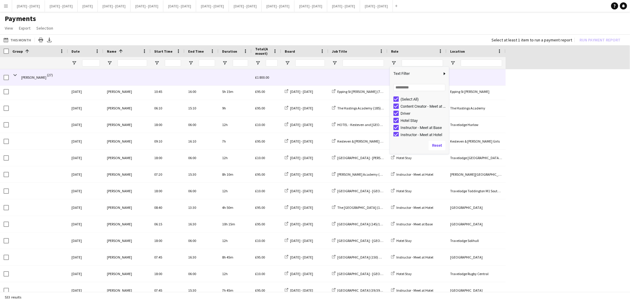
click at [18, 74] on span "Matt Dailly (27)" at bounding box center [38, 77] width 52 height 17
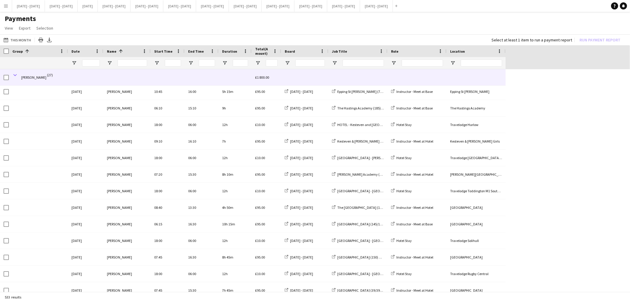
click at [14, 74] on span at bounding box center [14, 74] width 5 height 5
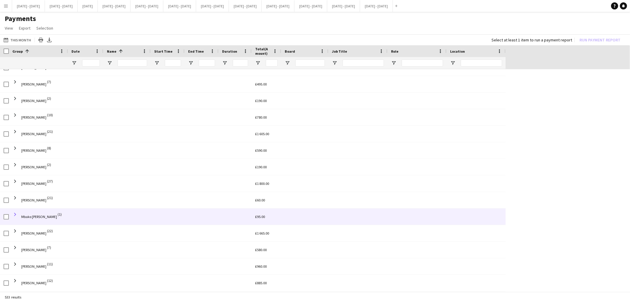
scroll to position [619, 0]
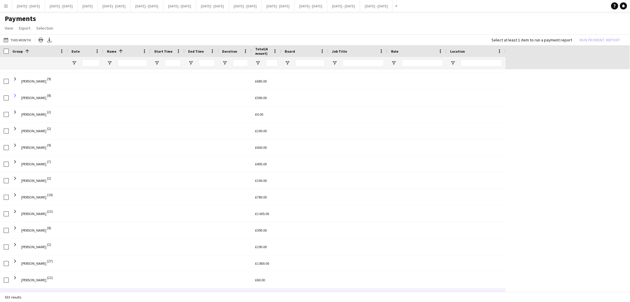
click at [15, 95] on span at bounding box center [14, 95] width 5 height 5
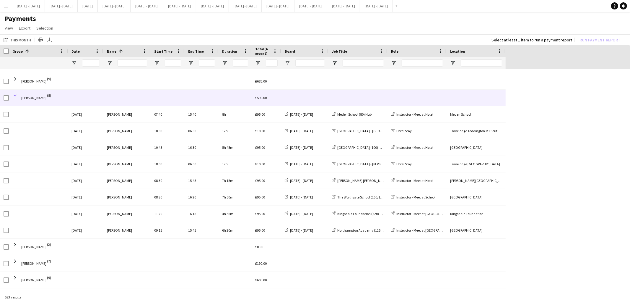
click at [16, 95] on span at bounding box center [14, 95] width 5 height 5
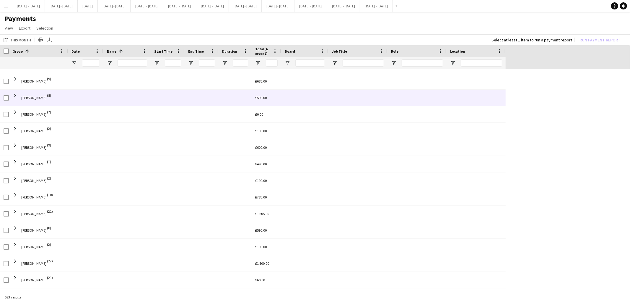
scroll to position [562, 0]
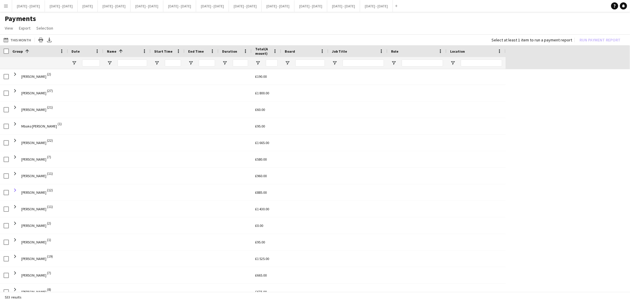
click at [17, 191] on span at bounding box center [14, 189] width 5 height 5
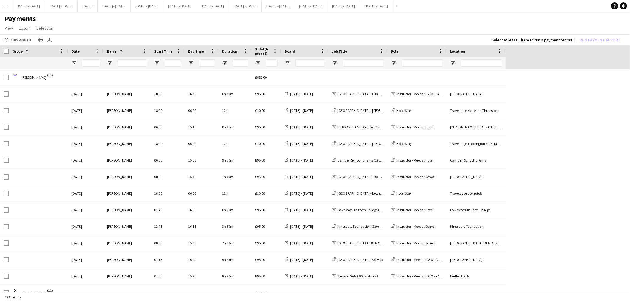
click at [15, 74] on span at bounding box center [14, 74] width 5 height 5
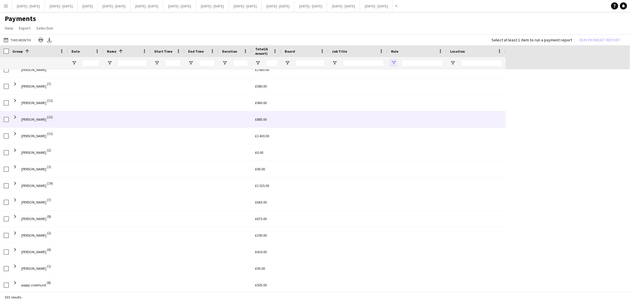
click at [395, 63] on span "Open Filter Menu" at bounding box center [393, 62] width 5 height 5
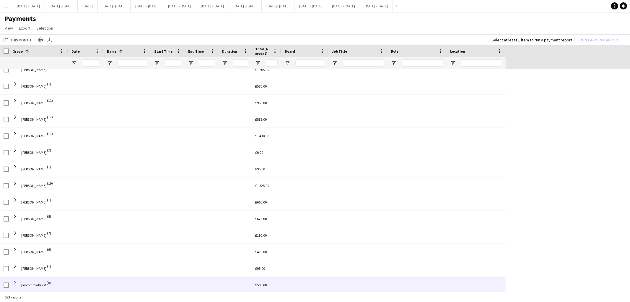
click at [15, 281] on span at bounding box center [14, 282] width 5 height 5
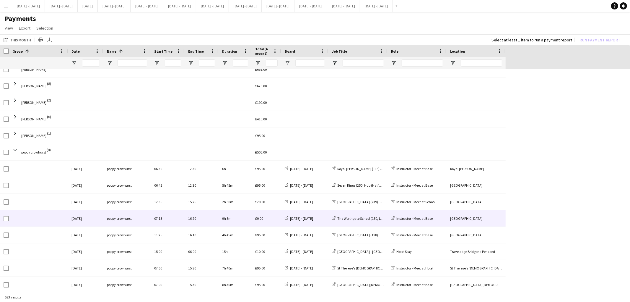
click at [44, 194] on span at bounding box center [42, 200] width 43 height 12
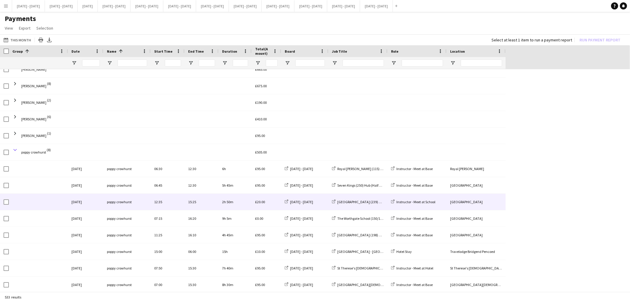
click at [12, 149] on span at bounding box center [14, 149] width 5 height 5
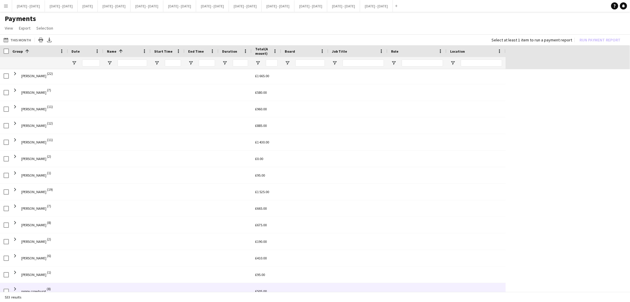
scroll to position [785, 0]
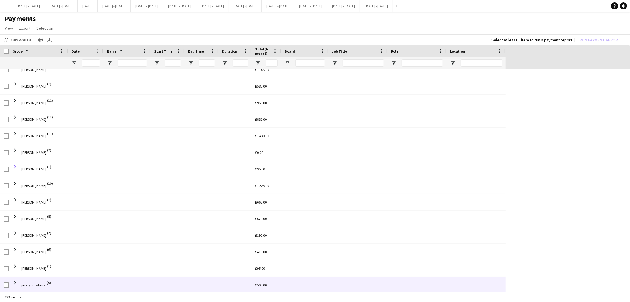
click at [14, 166] on span at bounding box center [14, 166] width 5 height 5
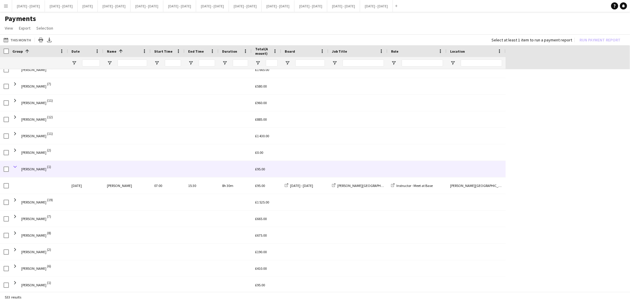
click at [14, 166] on span at bounding box center [14, 166] width 5 height 5
click at [16, 182] on span at bounding box center [14, 183] width 5 height 5
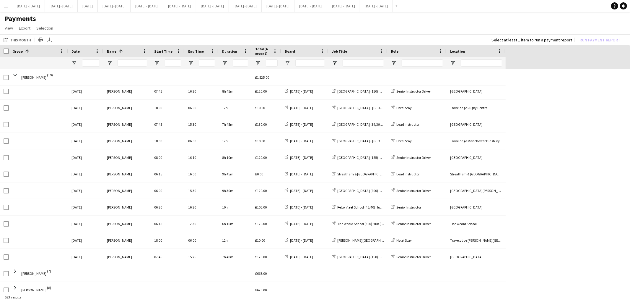
scroll to position [1034, 0]
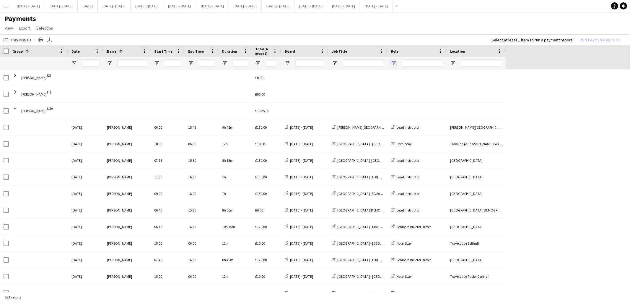
click at [394, 62] on span "Open Filter Menu" at bounding box center [393, 62] width 5 height 5
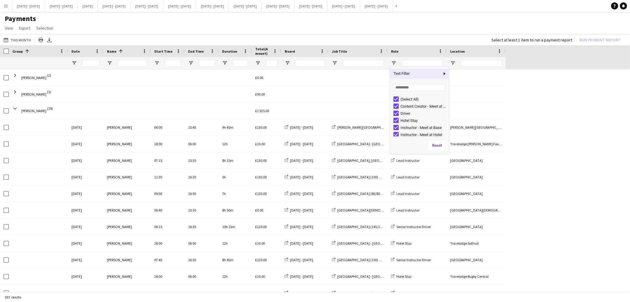
click at [401, 98] on div "(Select All)" at bounding box center [424, 99] width 47 height 4
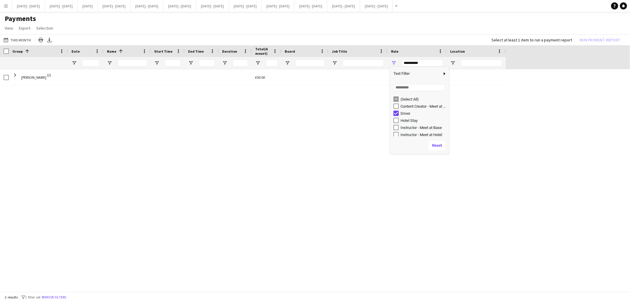
click at [402, 113] on div "Driver" at bounding box center [424, 113] width 47 height 4
click at [401, 126] on div "Instructor - Meet at Base" at bounding box center [424, 127] width 47 height 4
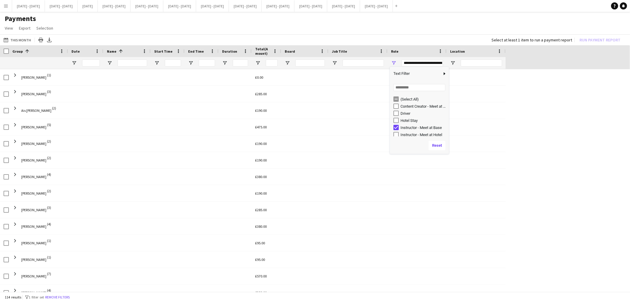
click at [402, 120] on div "Hotel Stay" at bounding box center [424, 120] width 47 height 4
click at [401, 134] on div "Instructor - Meet at Hotel" at bounding box center [424, 134] width 47 height 4
type input "**********"
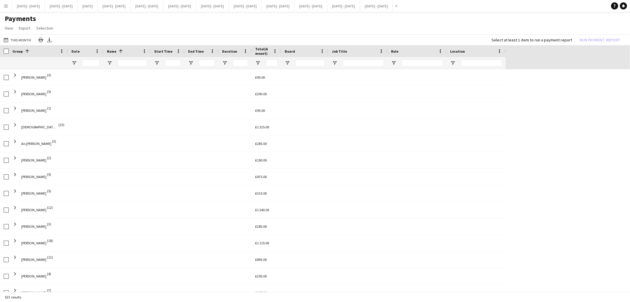
click at [5, 7] on app-icon "Menu" at bounding box center [6, 6] width 5 height 5
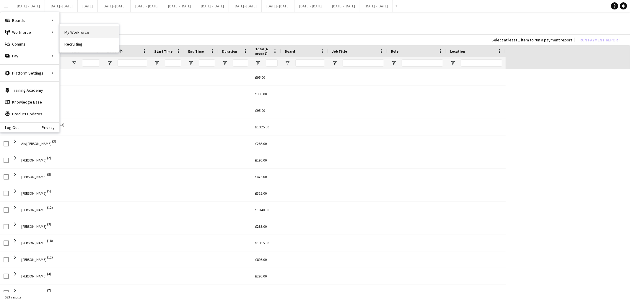
click at [87, 30] on link "My Workforce" at bounding box center [89, 32] width 59 height 12
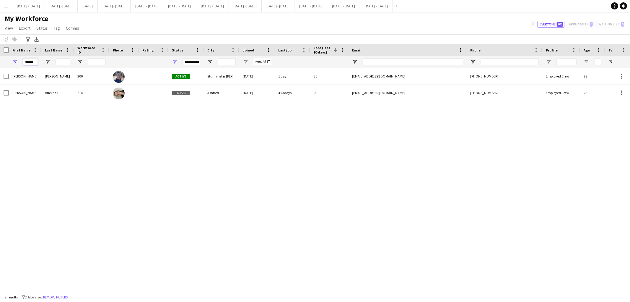
drag, startPoint x: 37, startPoint y: 63, endPoint x: 0, endPoint y: 68, distance: 36.9
click at [0, 68] on div "Workforce Details Photo First Name" at bounding box center [315, 167] width 630 height 247
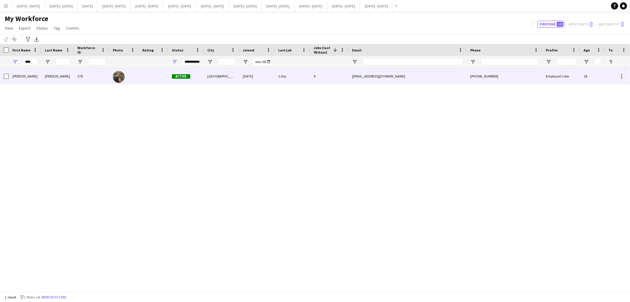
click at [74, 80] on div "278" at bounding box center [91, 76] width 35 height 16
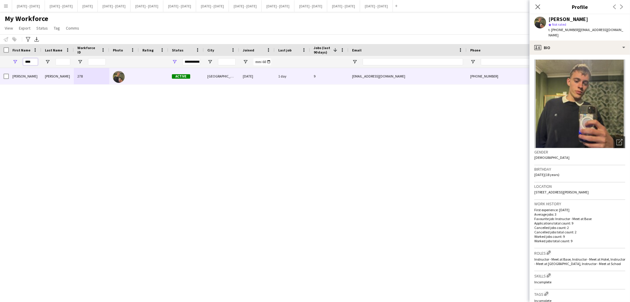
drag, startPoint x: 34, startPoint y: 61, endPoint x: 0, endPoint y: 70, distance: 35.3
click at [0, 70] on div "Workforce Details Photo First Name" at bounding box center [315, 167] width 630 height 247
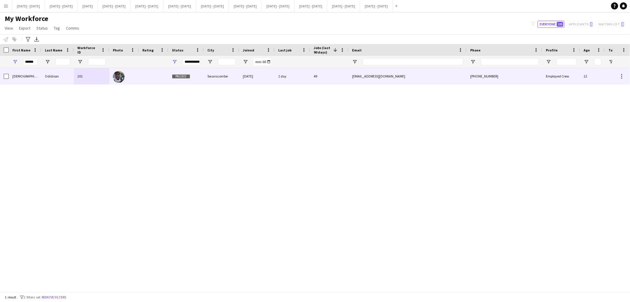
click at [63, 75] on div "Odidison" at bounding box center [57, 76] width 33 height 16
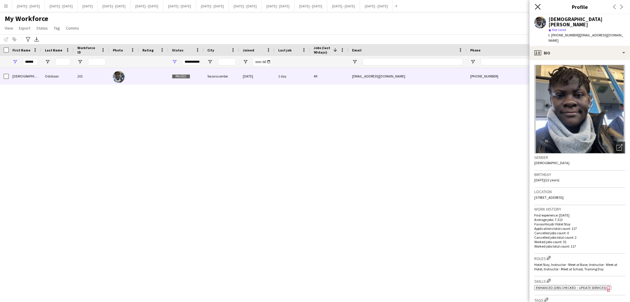
click at [540, 6] on icon "Close pop-in" at bounding box center [538, 7] width 6 height 6
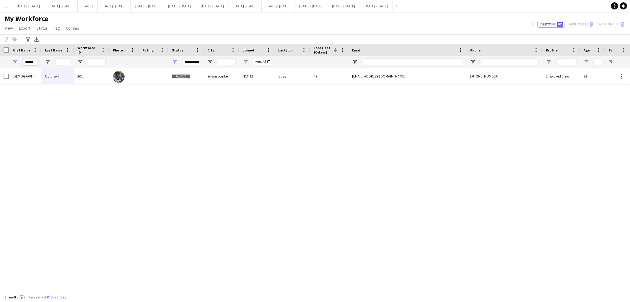
drag, startPoint x: 37, startPoint y: 63, endPoint x: 0, endPoint y: 64, distance: 37.0
click at [0, 64] on div "******" at bounding box center [320, 62] width 641 height 12
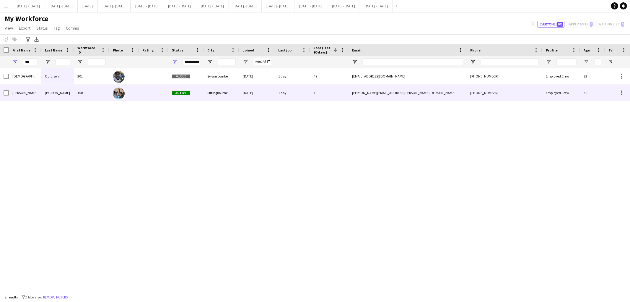
click at [30, 89] on div "Adele" at bounding box center [25, 93] width 33 height 16
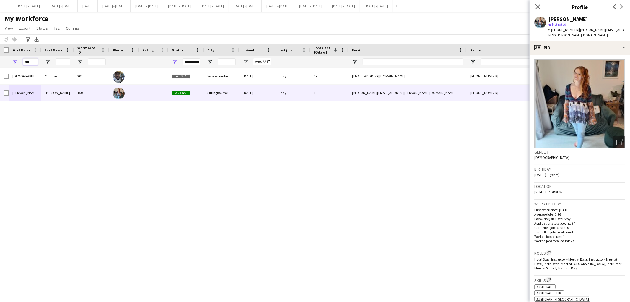
drag, startPoint x: 33, startPoint y: 60, endPoint x: 0, endPoint y: 78, distance: 37.8
click at [0, 78] on div "Workforce Details Photo First Name" at bounding box center [315, 167] width 630 height 247
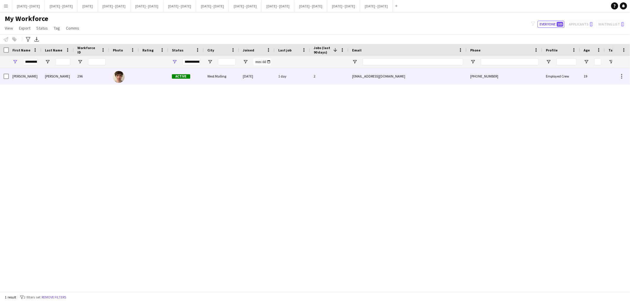
click at [163, 78] on div at bounding box center [154, 76] width 30 height 16
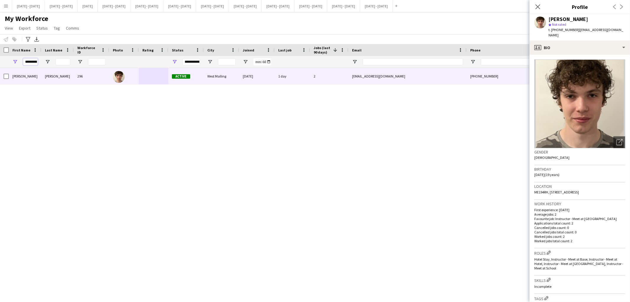
scroll to position [0, 3]
drag, startPoint x: 25, startPoint y: 61, endPoint x: 103, endPoint y: 63, distance: 78.0
click at [103, 63] on div "*********" at bounding box center [320, 62] width 641 height 12
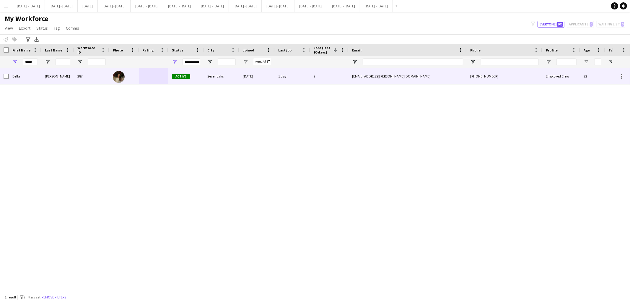
click at [95, 75] on div "287" at bounding box center [91, 76] width 35 height 16
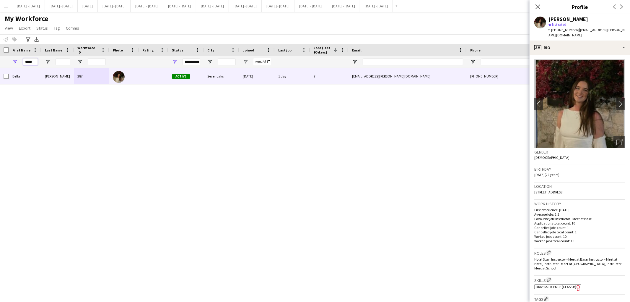
drag, startPoint x: 33, startPoint y: 63, endPoint x: 0, endPoint y: 71, distance: 33.4
click at [0, 71] on div "Workforce Details Photo First Name" at bounding box center [315, 167] width 630 height 247
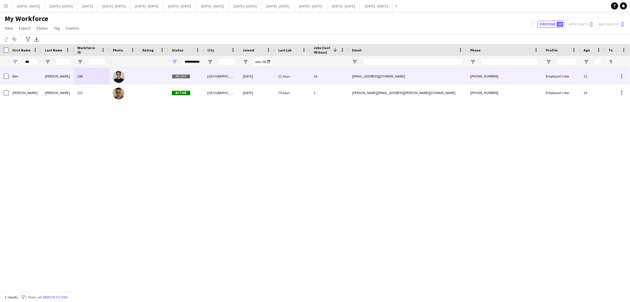
click at [43, 78] on div "Holcombe" at bounding box center [57, 76] width 33 height 16
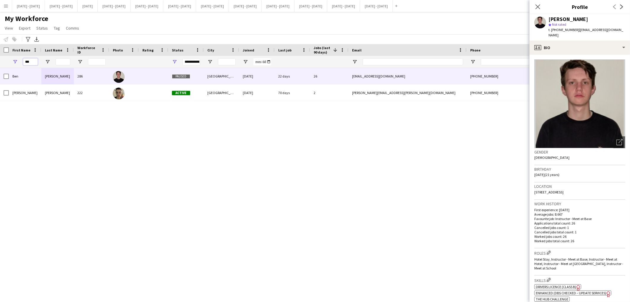
drag, startPoint x: 34, startPoint y: 60, endPoint x: 0, endPoint y: 151, distance: 97.0
click at [0, 151] on div "Workforce Details Photo First Name" at bounding box center [315, 167] width 630 height 247
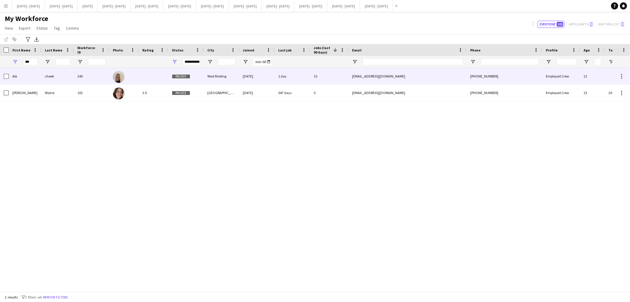
click at [59, 79] on div "cheek" at bounding box center [57, 76] width 33 height 16
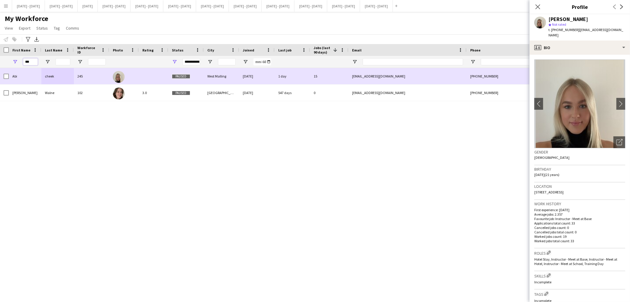
drag, startPoint x: 33, startPoint y: 62, endPoint x: 0, endPoint y: 72, distance: 33.9
click at [0, 72] on div "Workforce Details Photo First Name" at bounding box center [315, 167] width 630 height 247
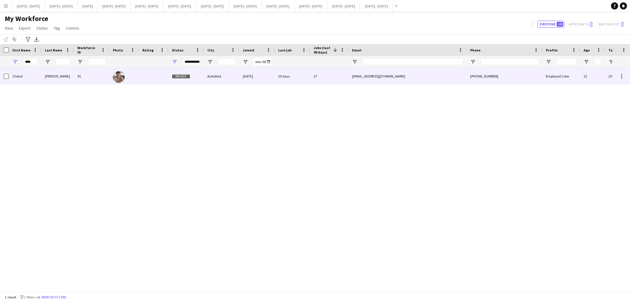
click at [40, 75] on div "Chenxi" at bounding box center [25, 76] width 33 height 16
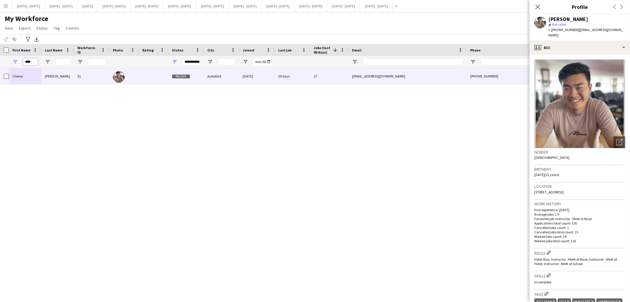
drag, startPoint x: 34, startPoint y: 63, endPoint x: 0, endPoint y: 70, distance: 34.5
click at [0, 70] on div "Workforce Details Photo First Name" at bounding box center [315, 167] width 630 height 247
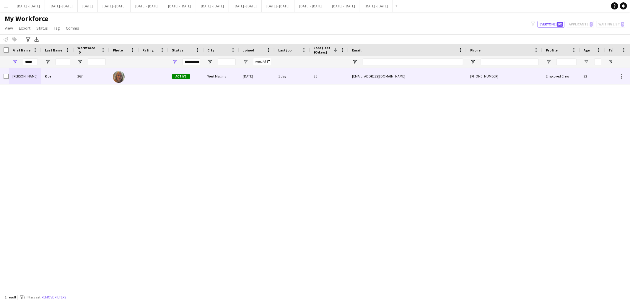
click at [73, 70] on div "Rice" at bounding box center [57, 76] width 33 height 16
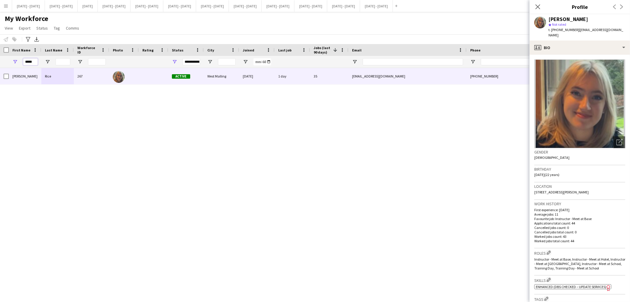
drag, startPoint x: 32, startPoint y: 62, endPoint x: 5, endPoint y: 72, distance: 28.6
click at [5, 72] on div "Workforce Details Photo First Name" at bounding box center [315, 167] width 630 height 247
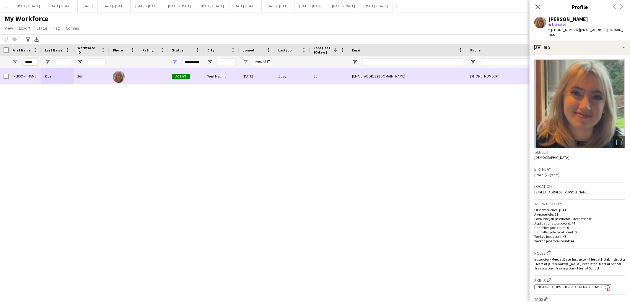
type input "*"
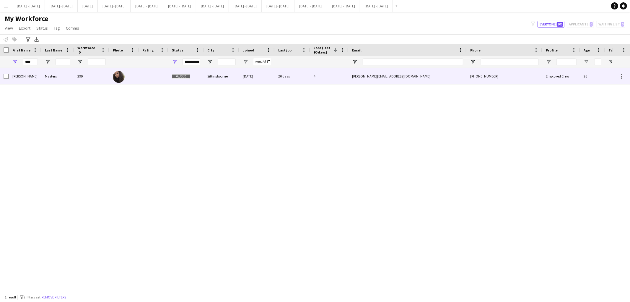
click at [27, 78] on div "Deanna" at bounding box center [25, 76] width 33 height 16
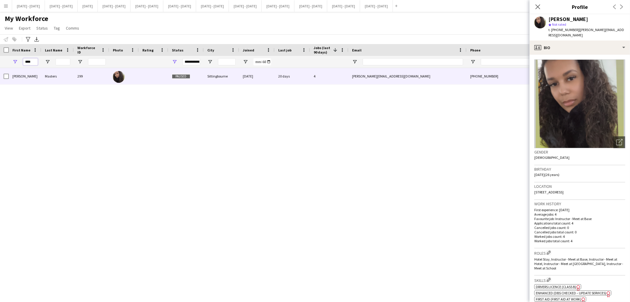
click at [32, 64] on input "****" at bounding box center [30, 61] width 15 height 7
type input "*"
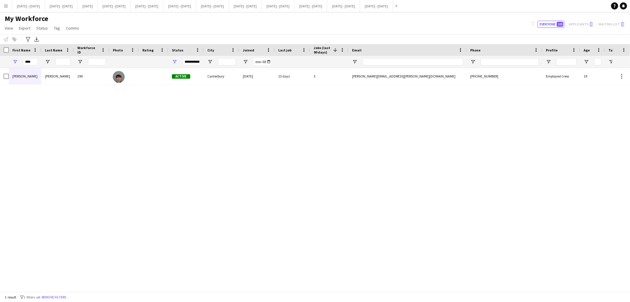
click at [82, 78] on div "290" at bounding box center [91, 76] width 35 height 16
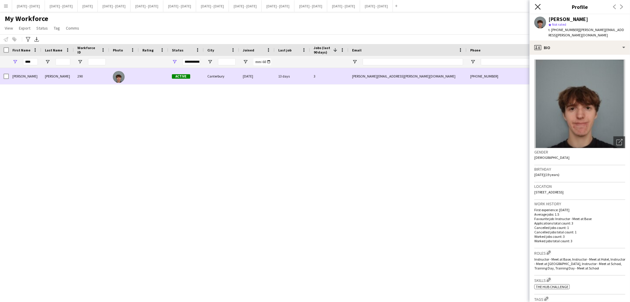
click at [538, 5] on icon "Close pop-in" at bounding box center [538, 7] width 6 height 6
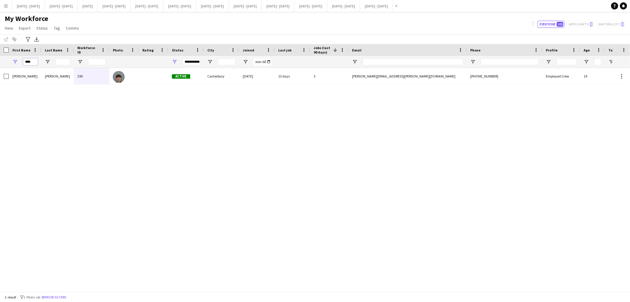
drag, startPoint x: 36, startPoint y: 60, endPoint x: 0, endPoint y: 75, distance: 39.2
click at [0, 75] on div "Workforce Details Photo First Name" at bounding box center [315, 167] width 630 height 247
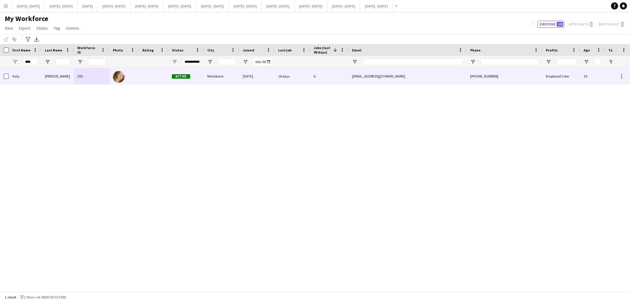
click at [67, 79] on div "Barr" at bounding box center [57, 76] width 33 height 16
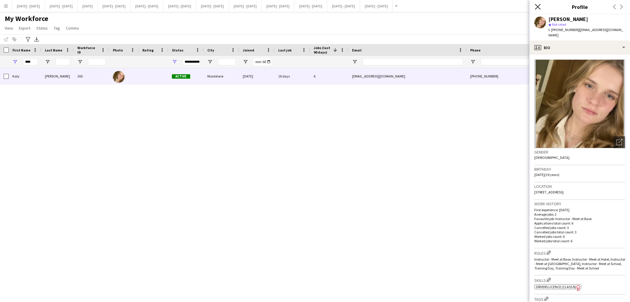
click at [538, 7] on icon at bounding box center [538, 7] width 6 height 6
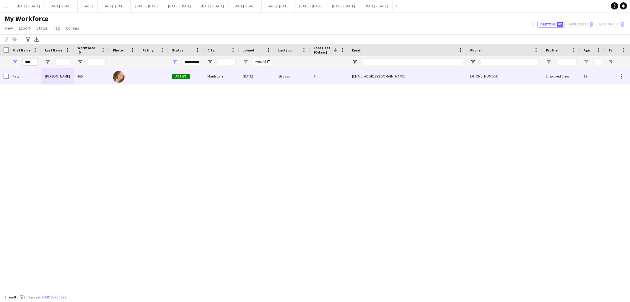
drag, startPoint x: 37, startPoint y: 60, endPoint x: 0, endPoint y: 69, distance: 37.8
click at [0, 69] on div "Workforce Details Photo First Name" at bounding box center [315, 167] width 630 height 247
type input "*******"
click at [81, 73] on div "268" at bounding box center [91, 76] width 35 height 16
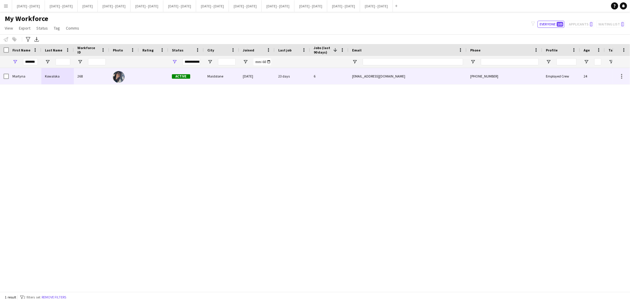
scroll to position [0, 0]
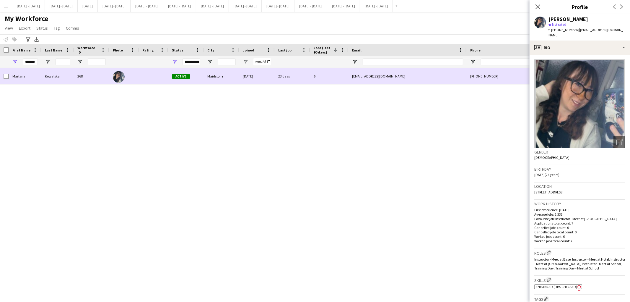
click at [72, 76] on div "Kowalska" at bounding box center [57, 76] width 33 height 16
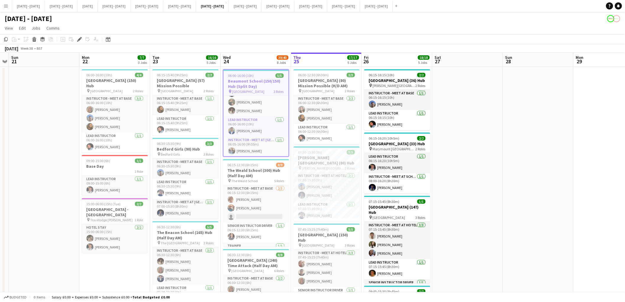
click at [256, 79] on h3 "Beaumont School (150/150) Hub (Split Day)" at bounding box center [256, 83] width 65 height 11
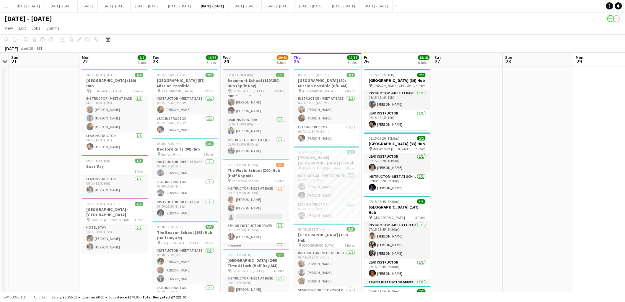
click at [256, 79] on h3 "Beaumont School (150/150) Hub (Split Day)" at bounding box center [256, 83] width 66 height 11
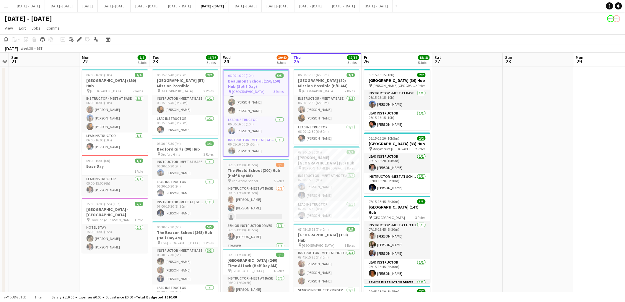
click at [246, 176] on h3 "The Weald School (300) Hub (Half Day AM)" at bounding box center [256, 173] width 66 height 11
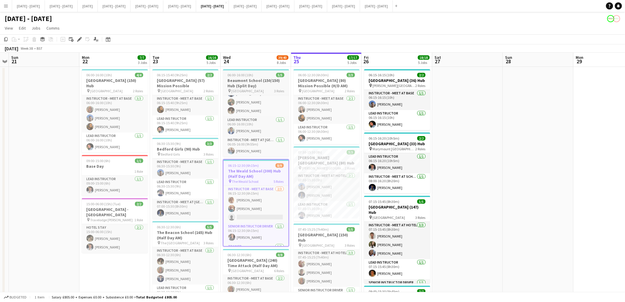
click at [251, 83] on h3 "Beaumont School (150/150) Hub (Split Day)" at bounding box center [256, 83] width 66 height 11
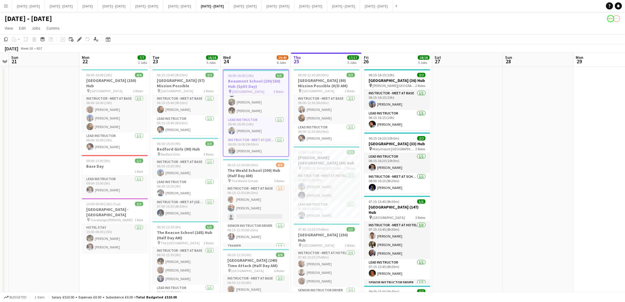
click at [251, 83] on h3 "Beaumont School (150/150) Hub (Split Day)" at bounding box center [256, 83] width 65 height 11
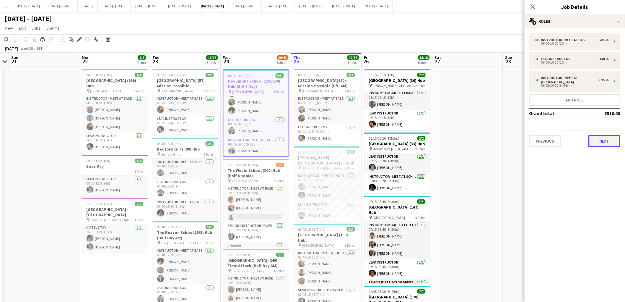
click at [610, 137] on button "Next" at bounding box center [605, 141] width 32 height 12
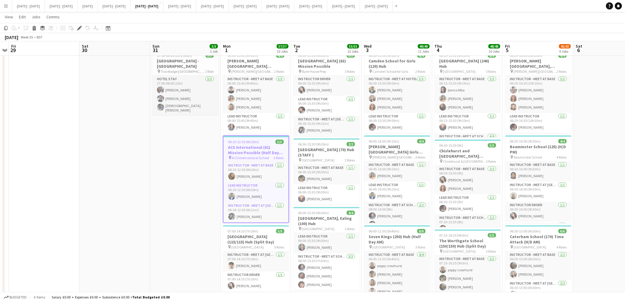
scroll to position [18, 0]
click at [264, 208] on app-card-role "Instructor - Meet at Pick Up Point 1/1 06:18-12:30 (6h12m) Martyna Kowalska" at bounding box center [256, 213] width 65 height 20
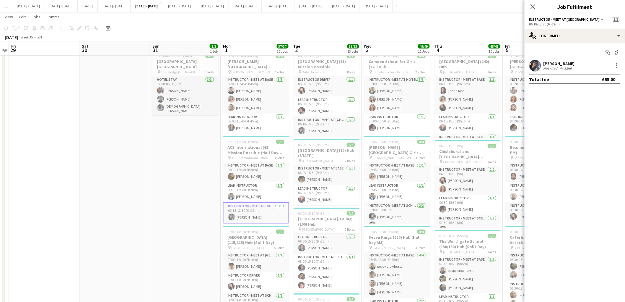
click at [567, 65] on div "[PERSON_NAME]" at bounding box center [559, 63] width 31 height 5
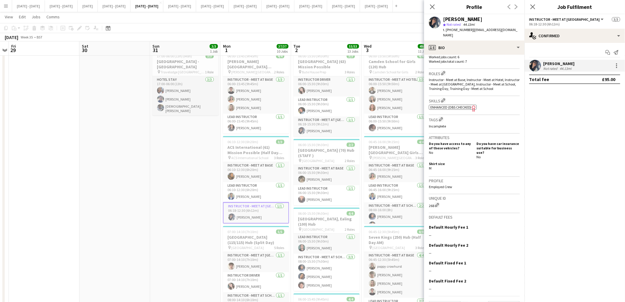
scroll to position [188, 0]
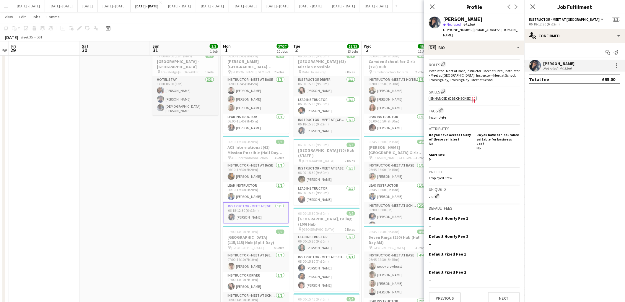
click at [556, 120] on mat-expansion-panel "check Confirmed Start chat Send notification Martyna Kowalska Not rated 44.13mi…" at bounding box center [575, 172] width 100 height 259
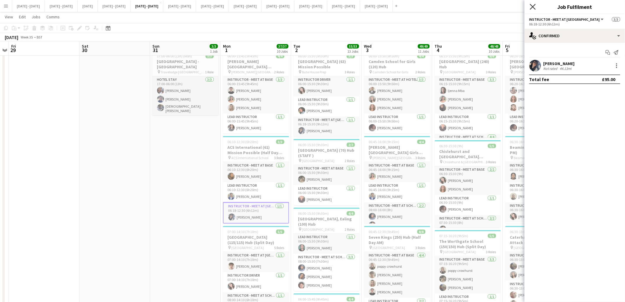
click at [533, 7] on icon at bounding box center [533, 7] width 6 height 6
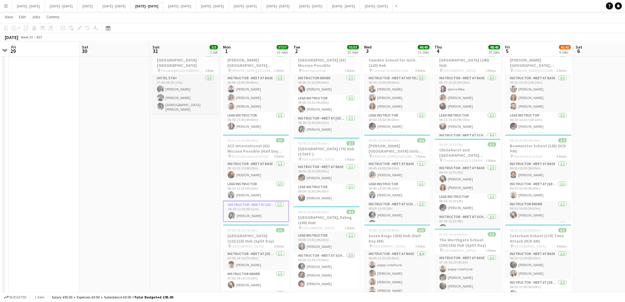
scroll to position [22, 0]
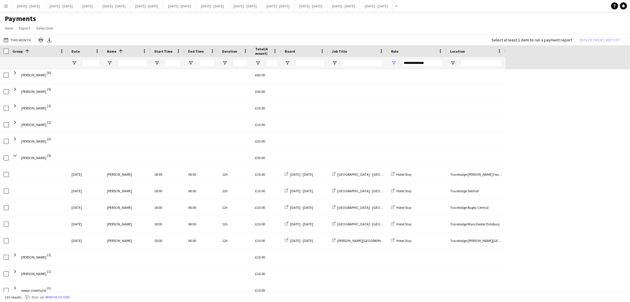
scroll to position [468, 0]
click at [397, 64] on div "**********" at bounding box center [417, 63] width 59 height 12
click at [409, 68] on div "**********" at bounding box center [422, 63] width 41 height 12
click at [395, 66] on div "**********" at bounding box center [417, 63] width 59 height 12
click at [392, 69] on div at bounding box center [417, 72] width 59 height 16
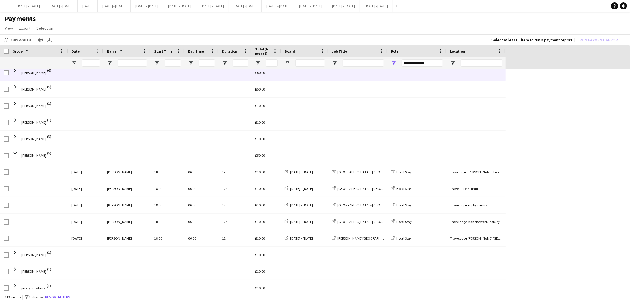
click at [390, 67] on div "**********" at bounding box center [417, 63] width 59 height 12
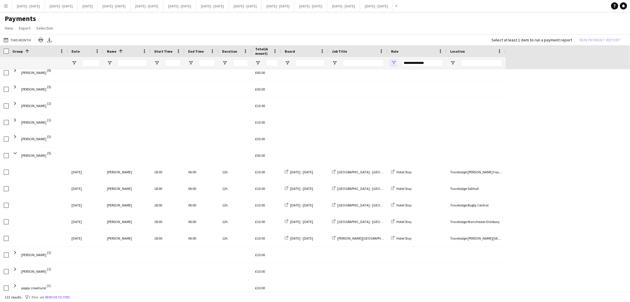
click at [393, 63] on span "Open Filter Menu" at bounding box center [393, 62] width 5 height 5
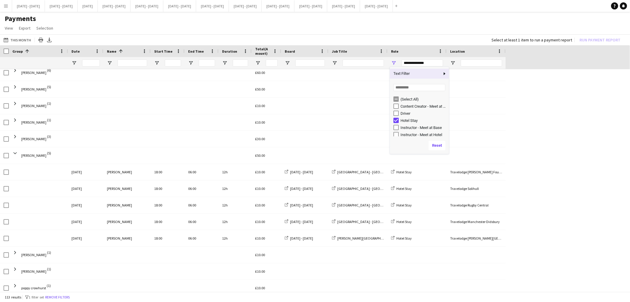
click at [392, 118] on div "Hotel Stay" at bounding box center [419, 120] width 59 height 7
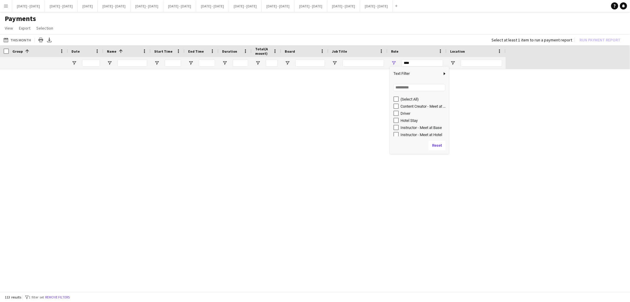
scroll to position [0, 0]
click at [392, 128] on div "Instructor - Meet at Base" at bounding box center [419, 127] width 59 height 7
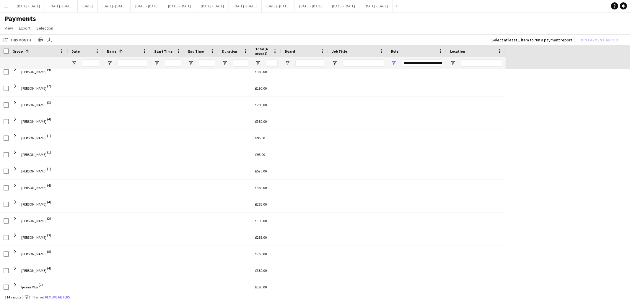
scroll to position [176, 0]
click at [392, 63] on span "Open Filter Menu" at bounding box center [393, 62] width 5 height 5
click at [394, 60] on span "Open Filter Menu" at bounding box center [393, 62] width 5 height 5
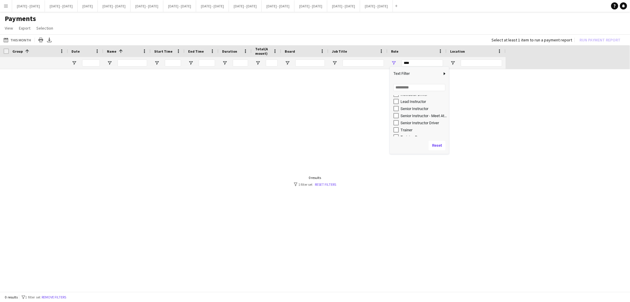
click at [401, 100] on div "Lead Instructor" at bounding box center [424, 101] width 47 height 4
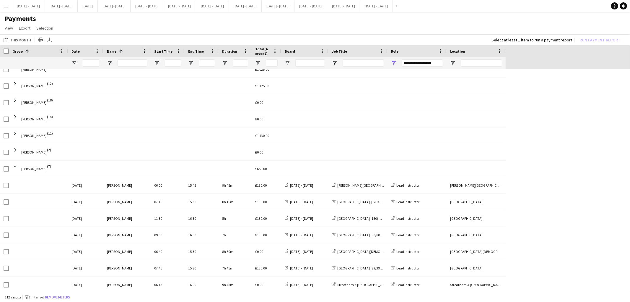
click at [399, 66] on div "**********" at bounding box center [417, 63] width 59 height 12
click at [396, 65] on span "Open Filter Menu" at bounding box center [393, 62] width 5 height 5
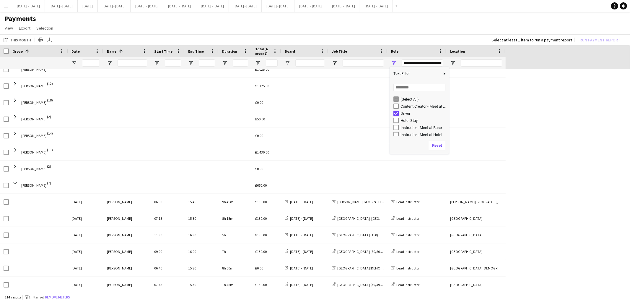
click at [54, 280] on span at bounding box center [42, 282] width 43 height 12
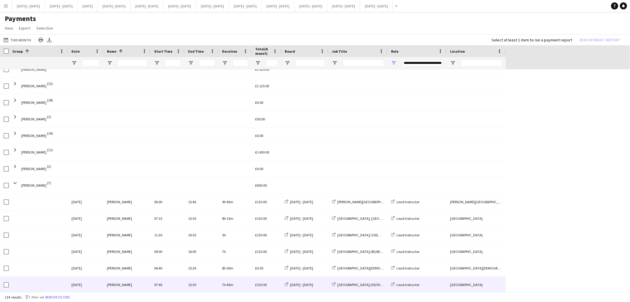
scroll to position [66, 0]
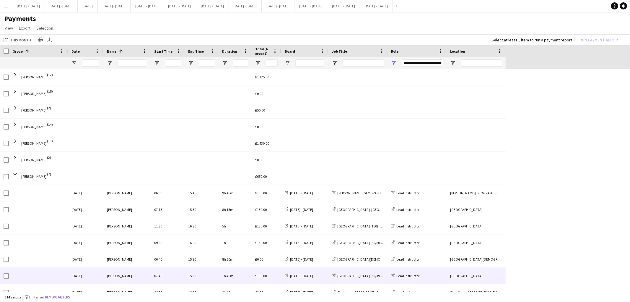
click at [398, 67] on div "**********" at bounding box center [417, 63] width 59 height 12
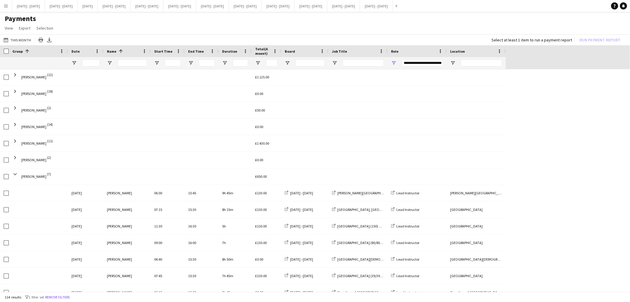
click at [398, 64] on div "**********" at bounding box center [417, 63] width 59 height 12
click at [393, 67] on div "**********" at bounding box center [417, 63] width 59 height 12
click at [395, 65] on span "Open Filter Menu" at bounding box center [393, 62] width 5 height 5
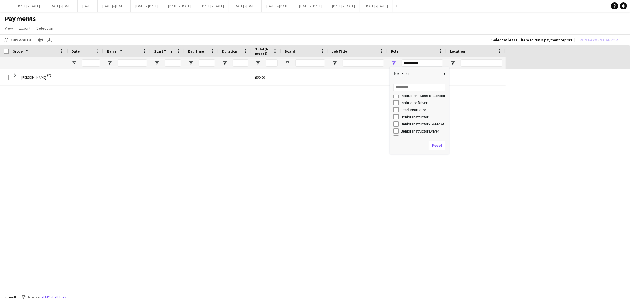
scroll to position [56, 0]
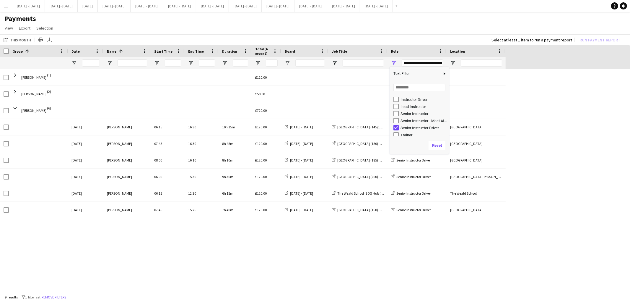
click at [390, 128] on div "Senior Instructor Driver" at bounding box center [419, 127] width 59 height 7
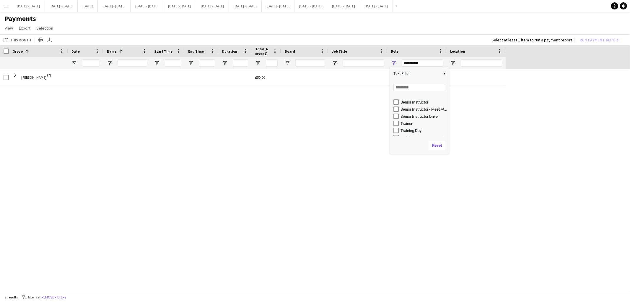
scroll to position [72, 0]
click at [401, 125] on div "Training Day" at bounding box center [424, 126] width 47 height 4
click at [401, 132] on div "Training Day - Meet at School" at bounding box center [424, 133] width 47 height 4
click at [394, 128] on div "Training Day" at bounding box center [422, 125] width 56 height 7
type input "**********"
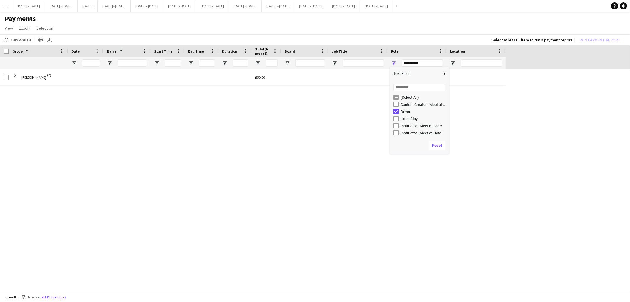
scroll to position [0, 0]
click at [402, 98] on div "(Select All)" at bounding box center [424, 99] width 47 height 4
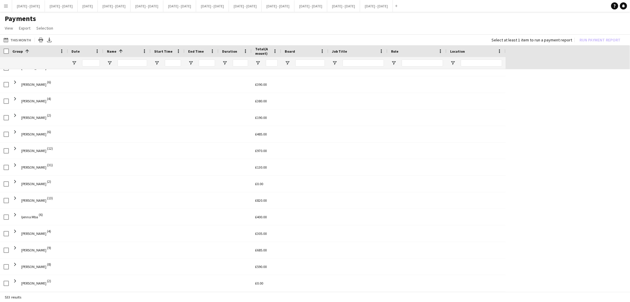
scroll to position [393, 0]
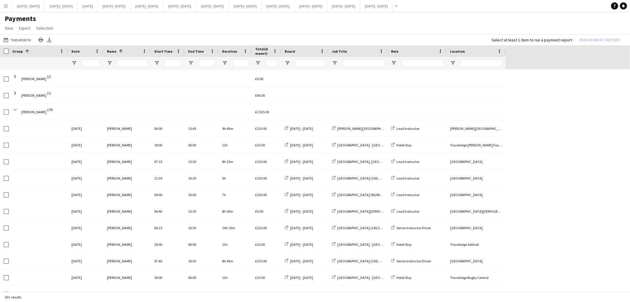
click at [15, 109] on span at bounding box center [14, 109] width 5 height 5
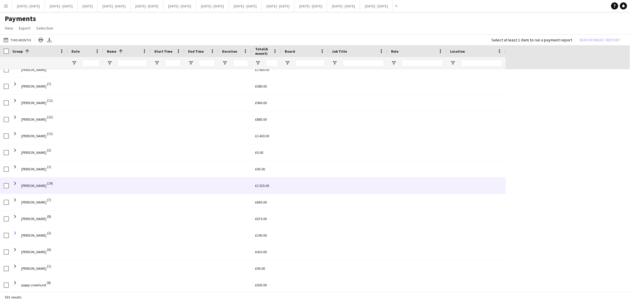
click at [14, 233] on span at bounding box center [14, 232] width 5 height 5
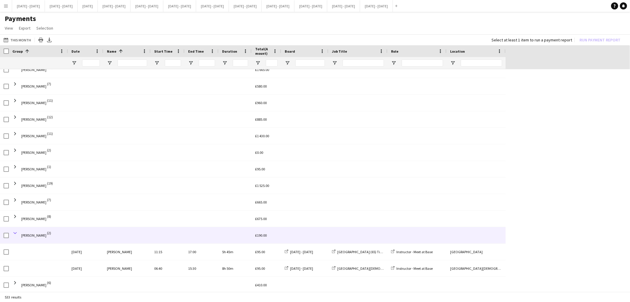
click at [15, 233] on span at bounding box center [14, 232] width 5 height 5
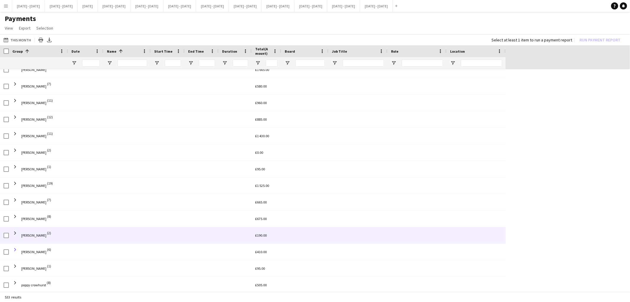
click at [16, 249] on span at bounding box center [14, 249] width 5 height 5
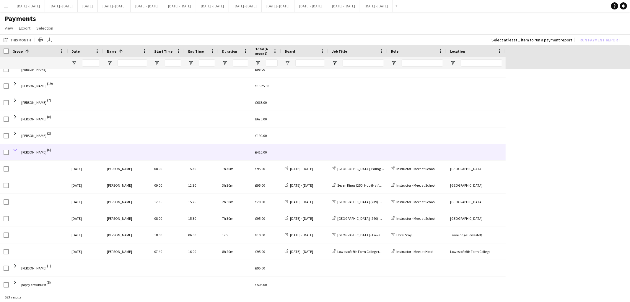
click at [15, 150] on span at bounding box center [14, 149] width 5 height 5
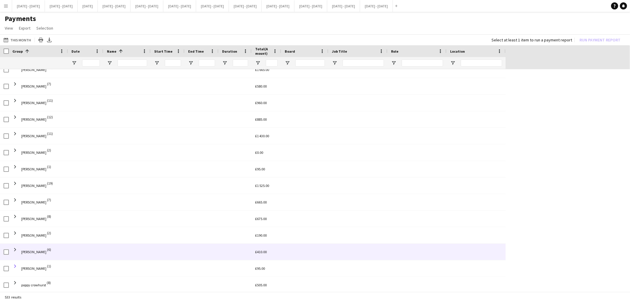
click at [17, 267] on span at bounding box center [14, 265] width 5 height 5
click at [14, 250] on span at bounding box center [14, 248] width 5 height 5
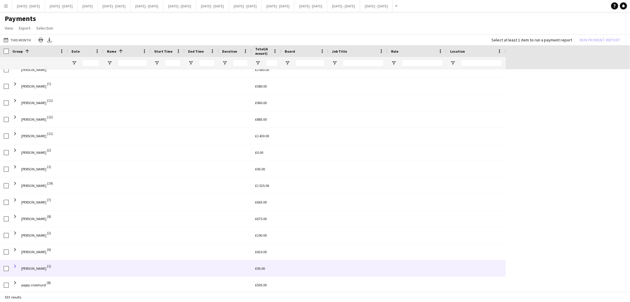
click at [13, 263] on span at bounding box center [14, 265] width 5 height 5
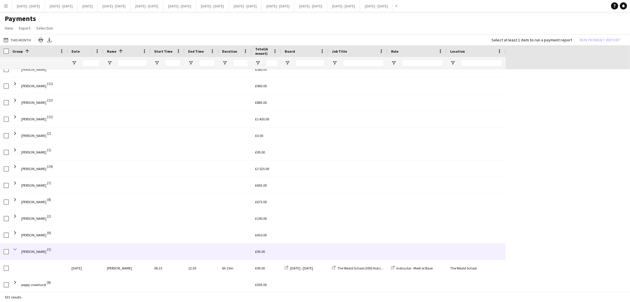
click at [15, 249] on span at bounding box center [14, 248] width 5 height 5
